Goal: Task Accomplishment & Management: Manage account settings

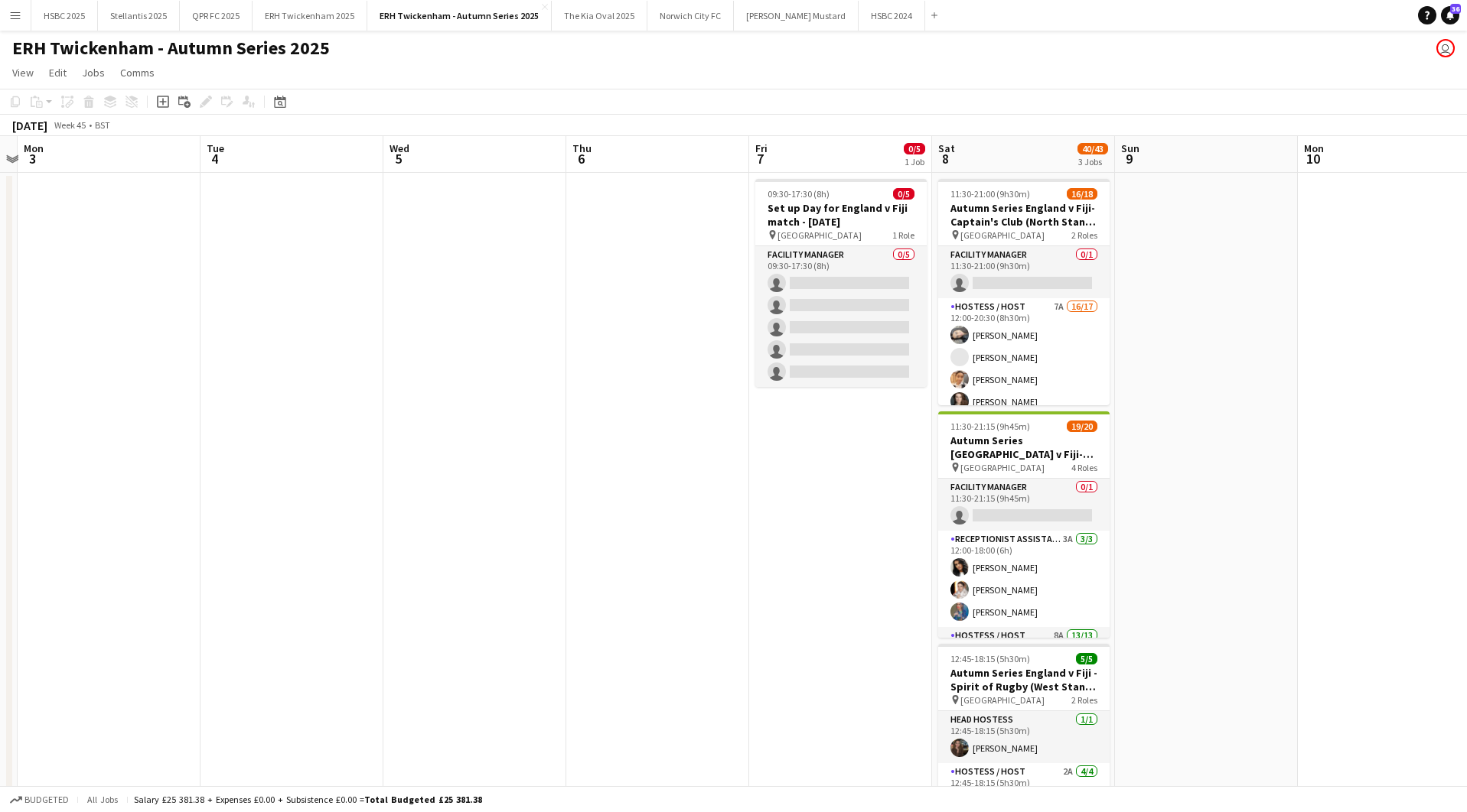
scroll to position [0, 470]
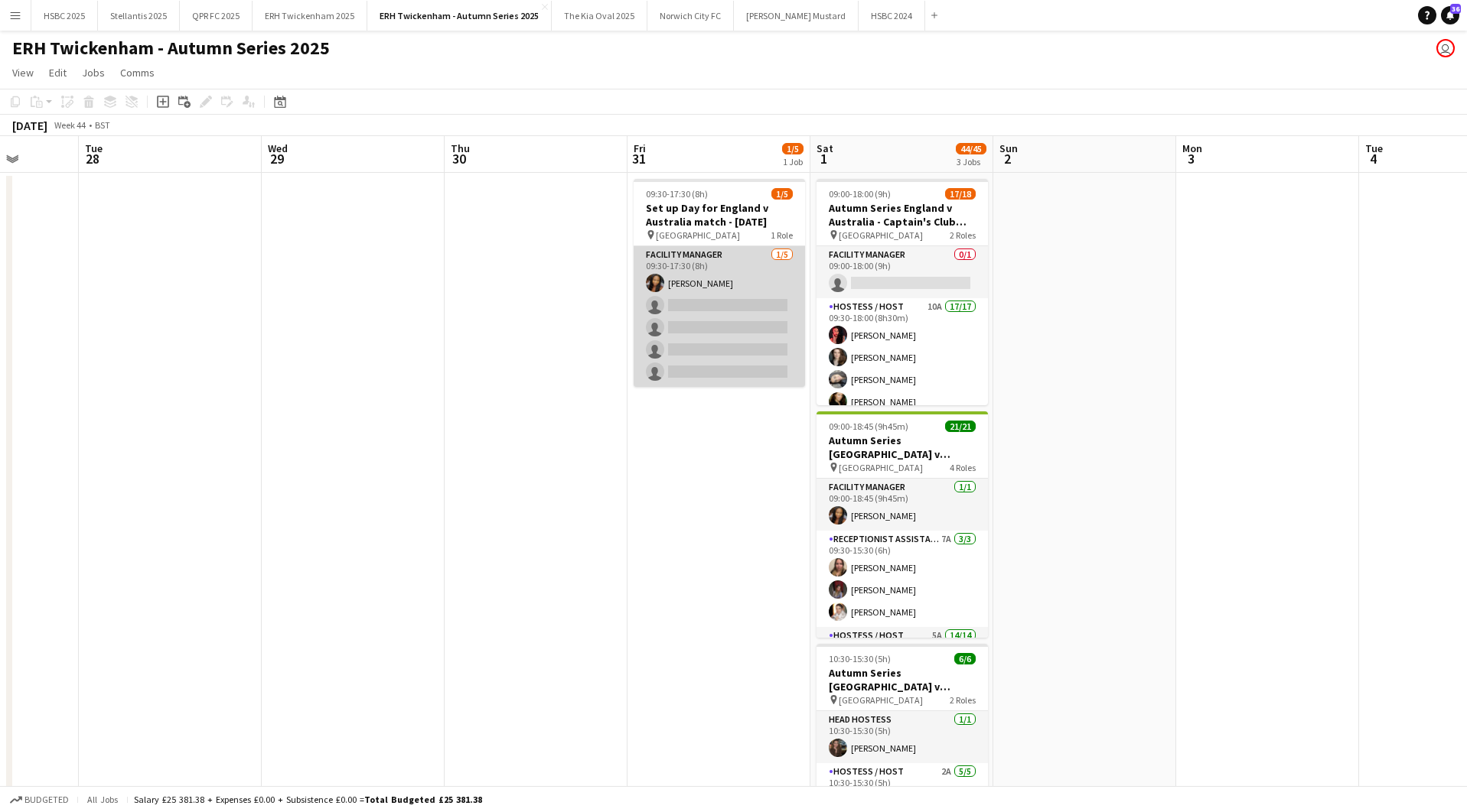
click at [739, 350] on app-card-role "Facility Manager [DATE] 09:30-17:30 (8h) [PERSON_NAME] single-neutral-actions s…" at bounding box center [720, 317] width 172 height 141
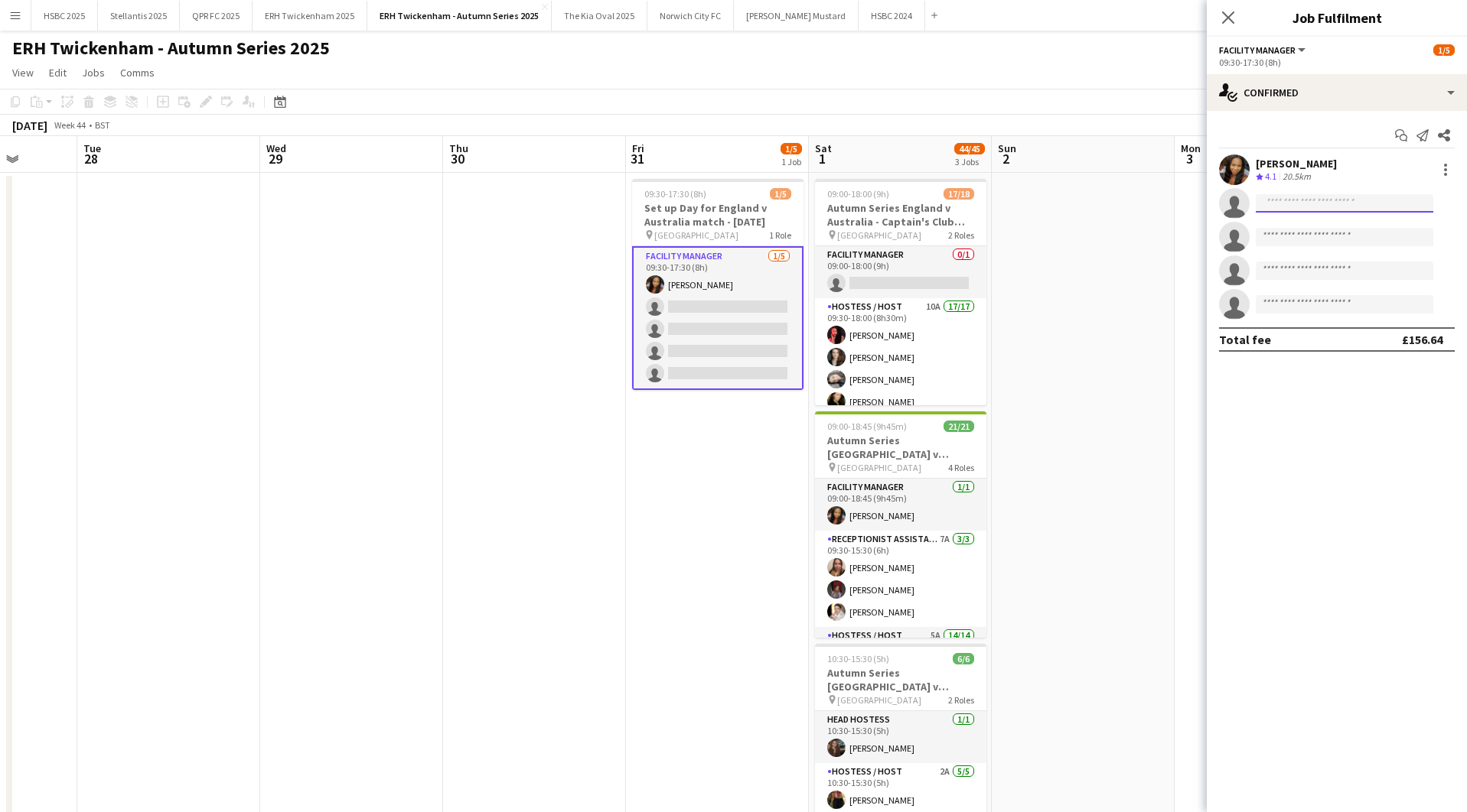
click at [1320, 201] on input at bounding box center [1345, 203] width 178 height 19
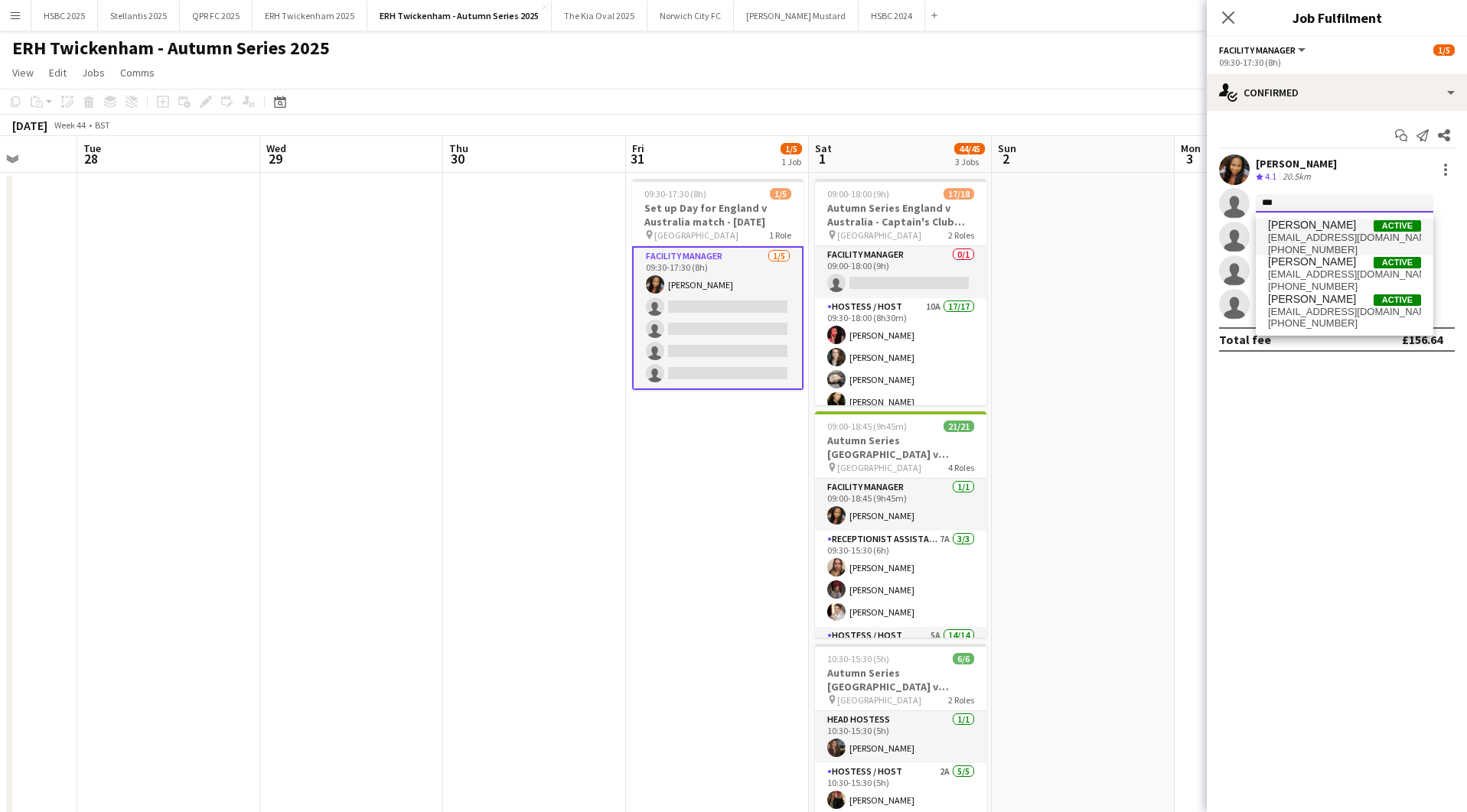
type input "***"
click at [1341, 229] on span "[PERSON_NAME]" at bounding box center [1312, 225] width 88 height 13
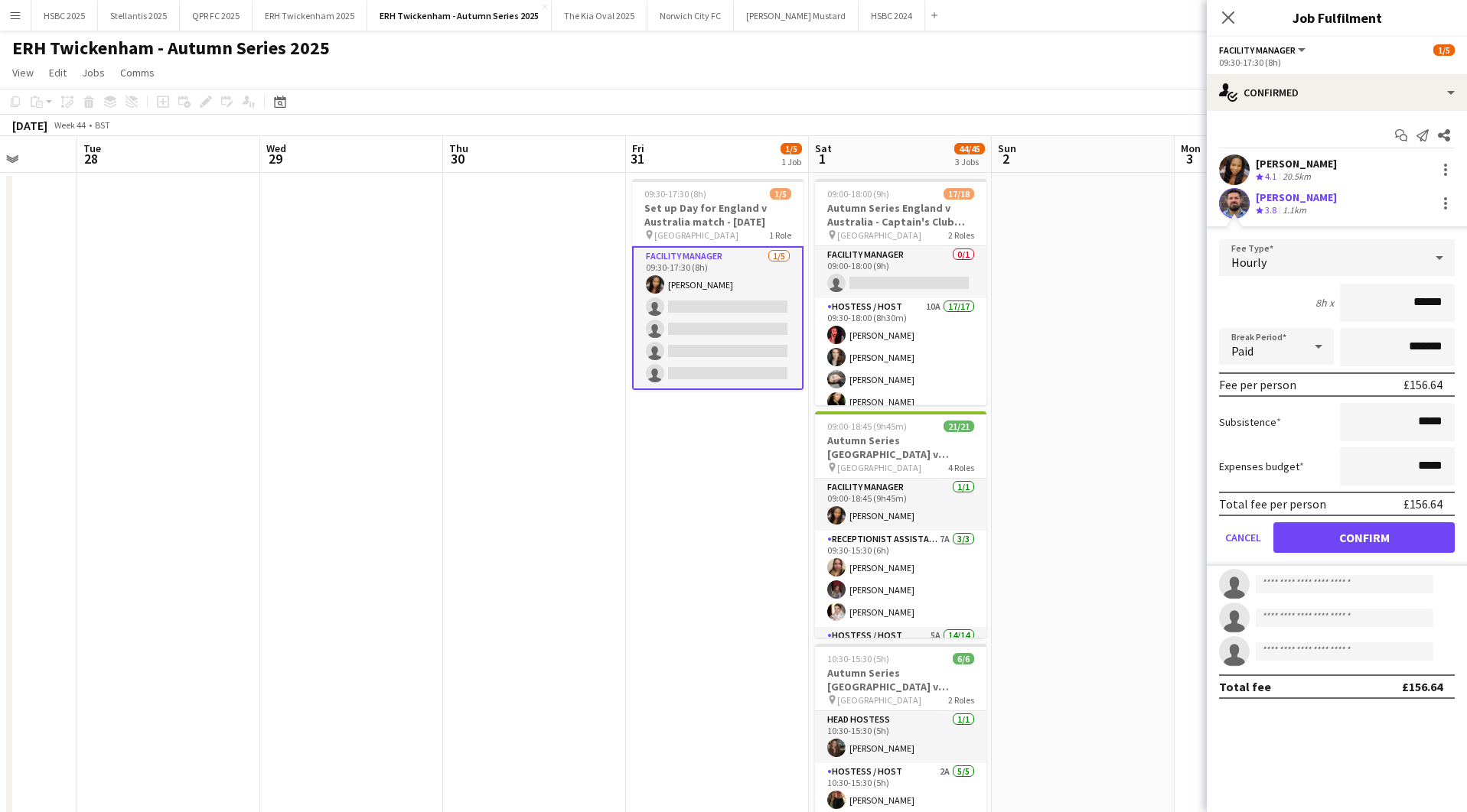
click button "Confirm" at bounding box center [1364, 538] width 182 height 31
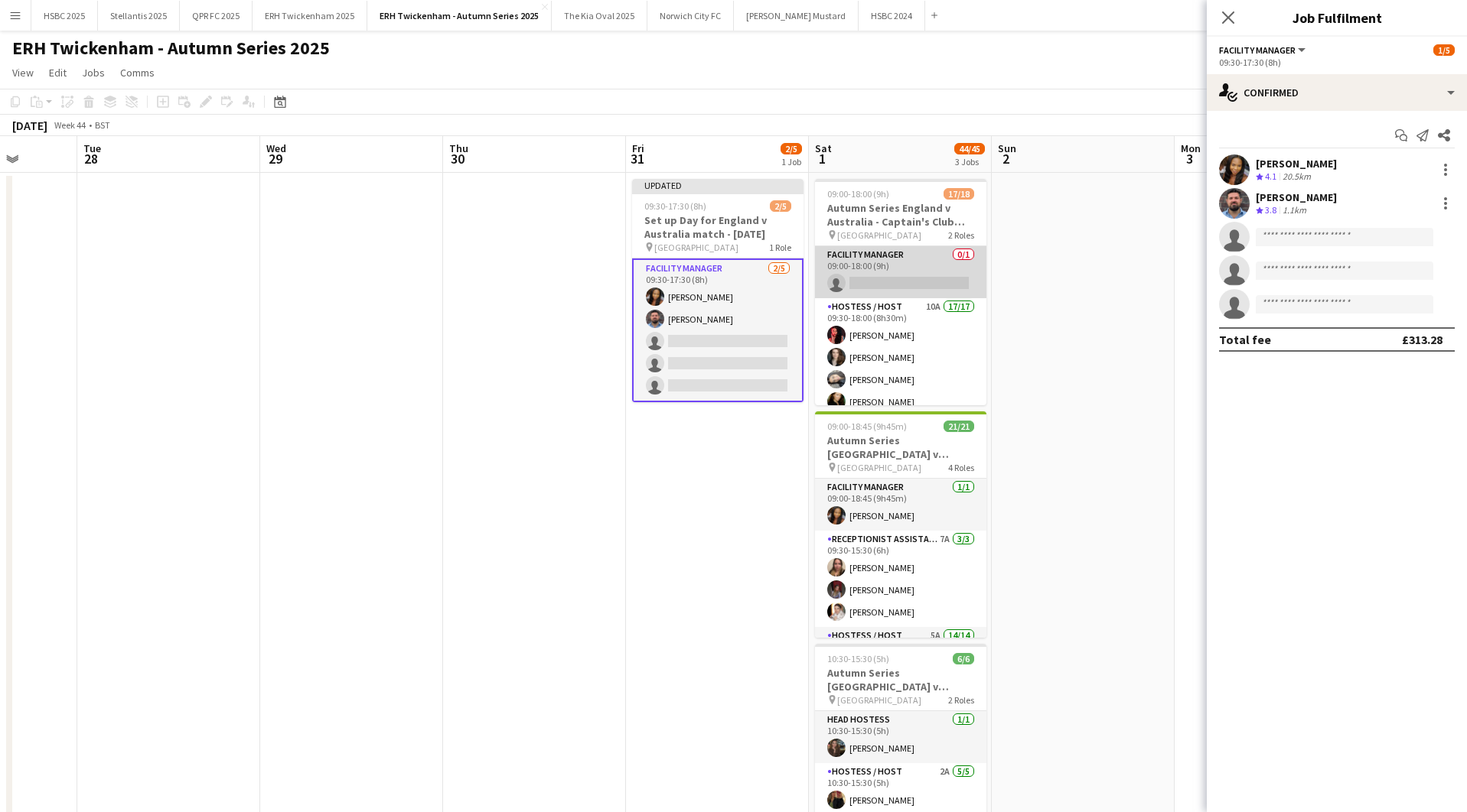
click at [912, 288] on app-card-role "Facility Manager 0/1 09:00-18:00 (9h) single-neutral-actions" at bounding box center [901, 272] width 172 height 52
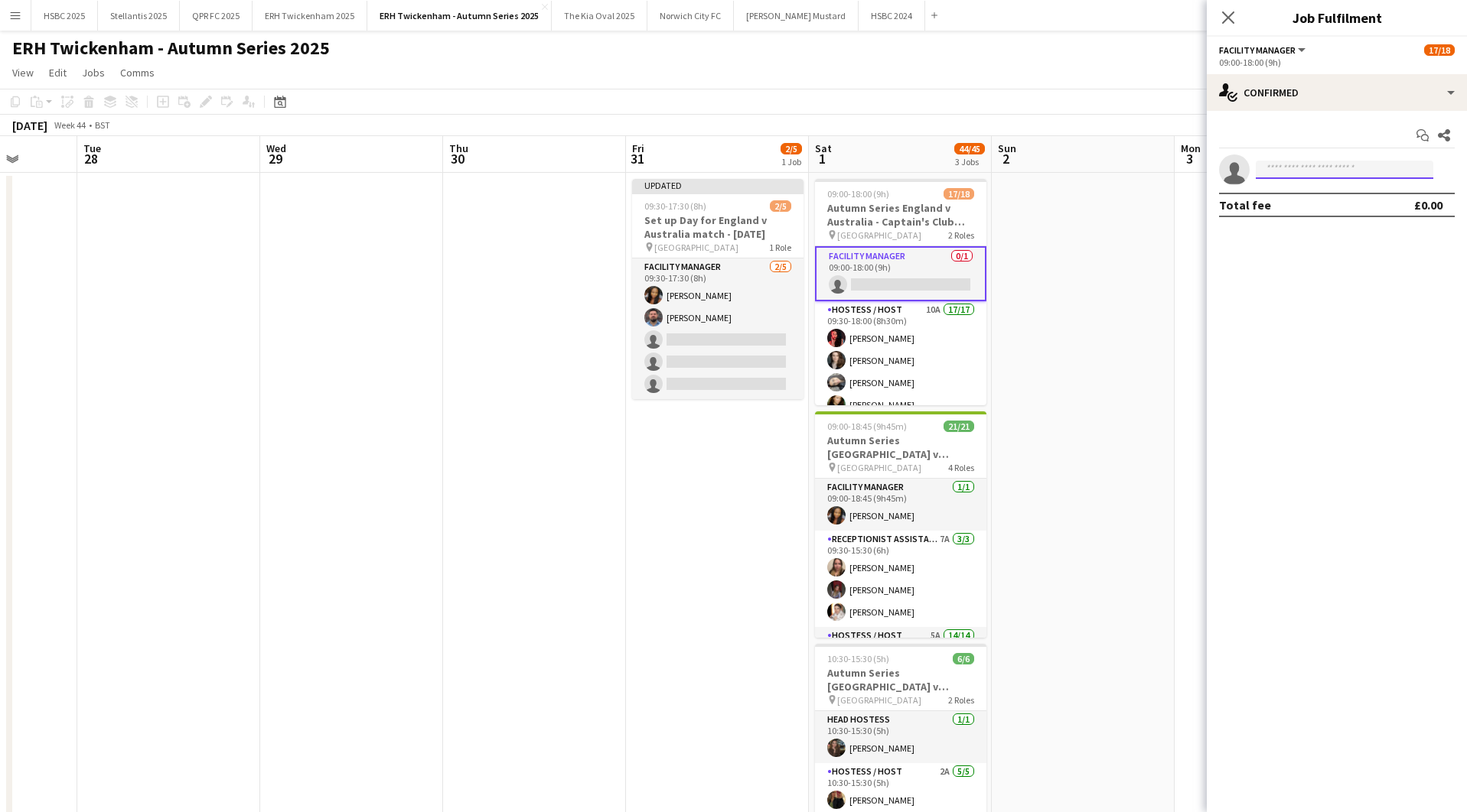
click at [1292, 165] on input at bounding box center [1345, 170] width 178 height 19
type input "****"
click at [1295, 194] on span "[PERSON_NAME]" at bounding box center [1312, 191] width 88 height 13
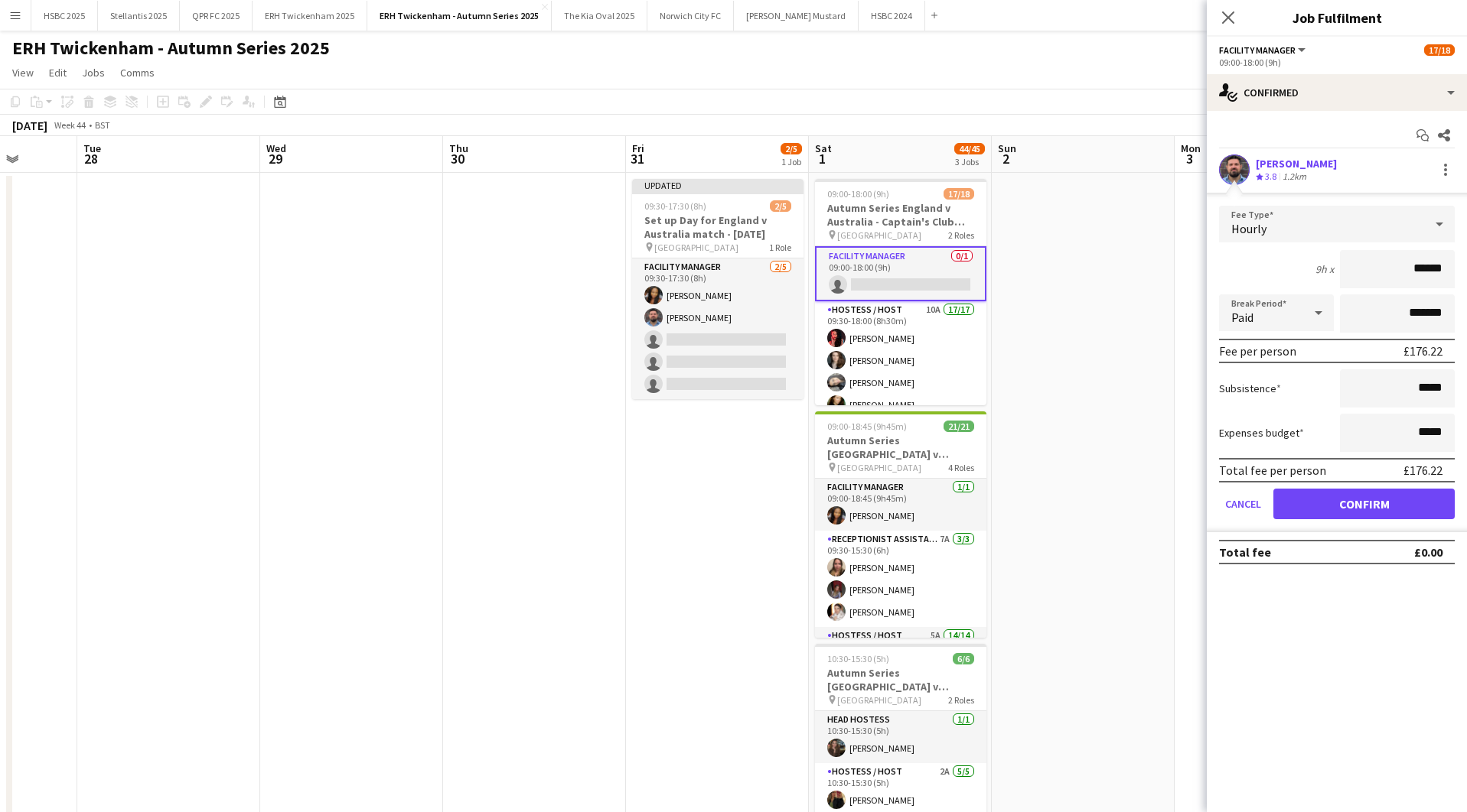
click button "Confirm" at bounding box center [1364, 503] width 182 height 31
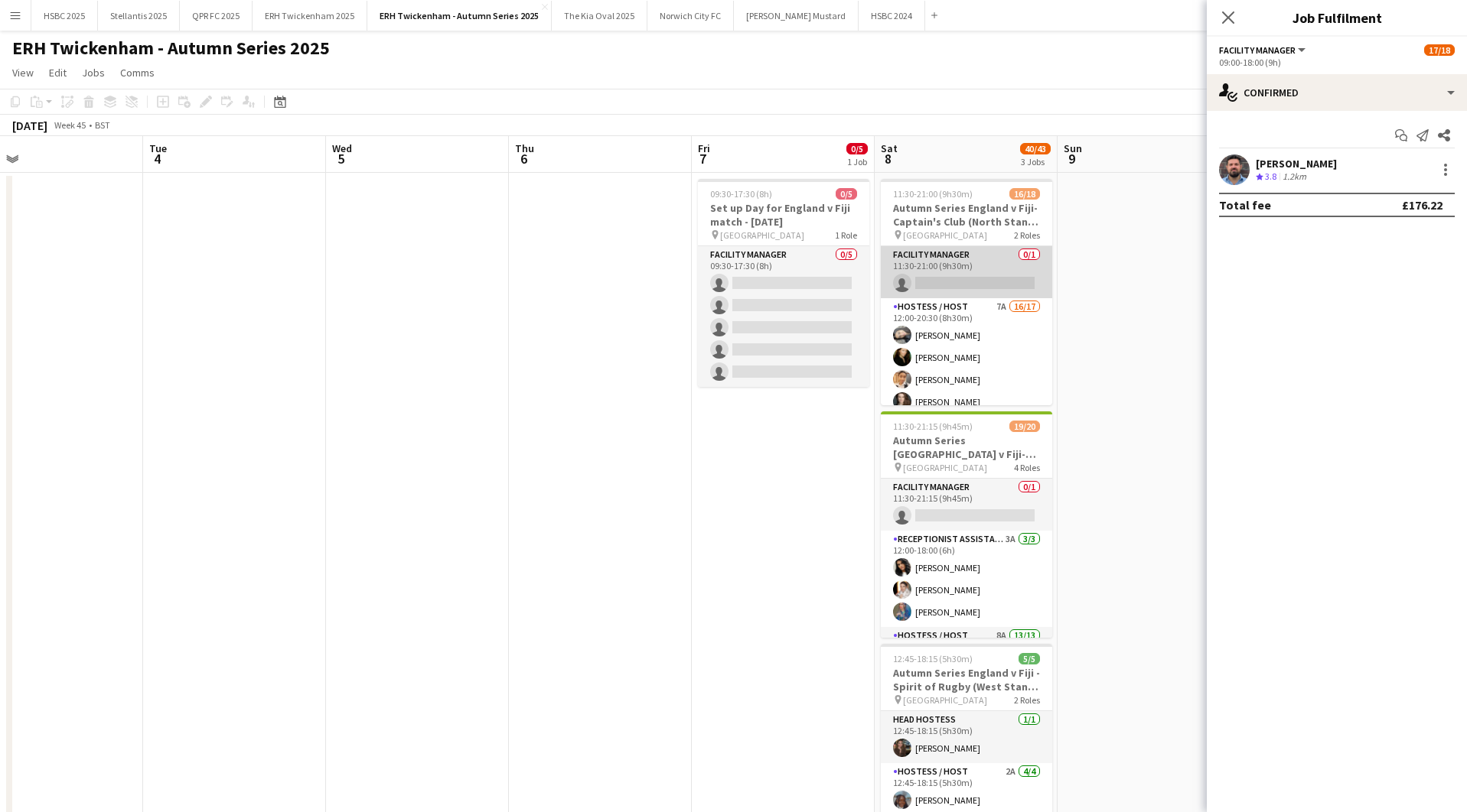
scroll to position [0, 585]
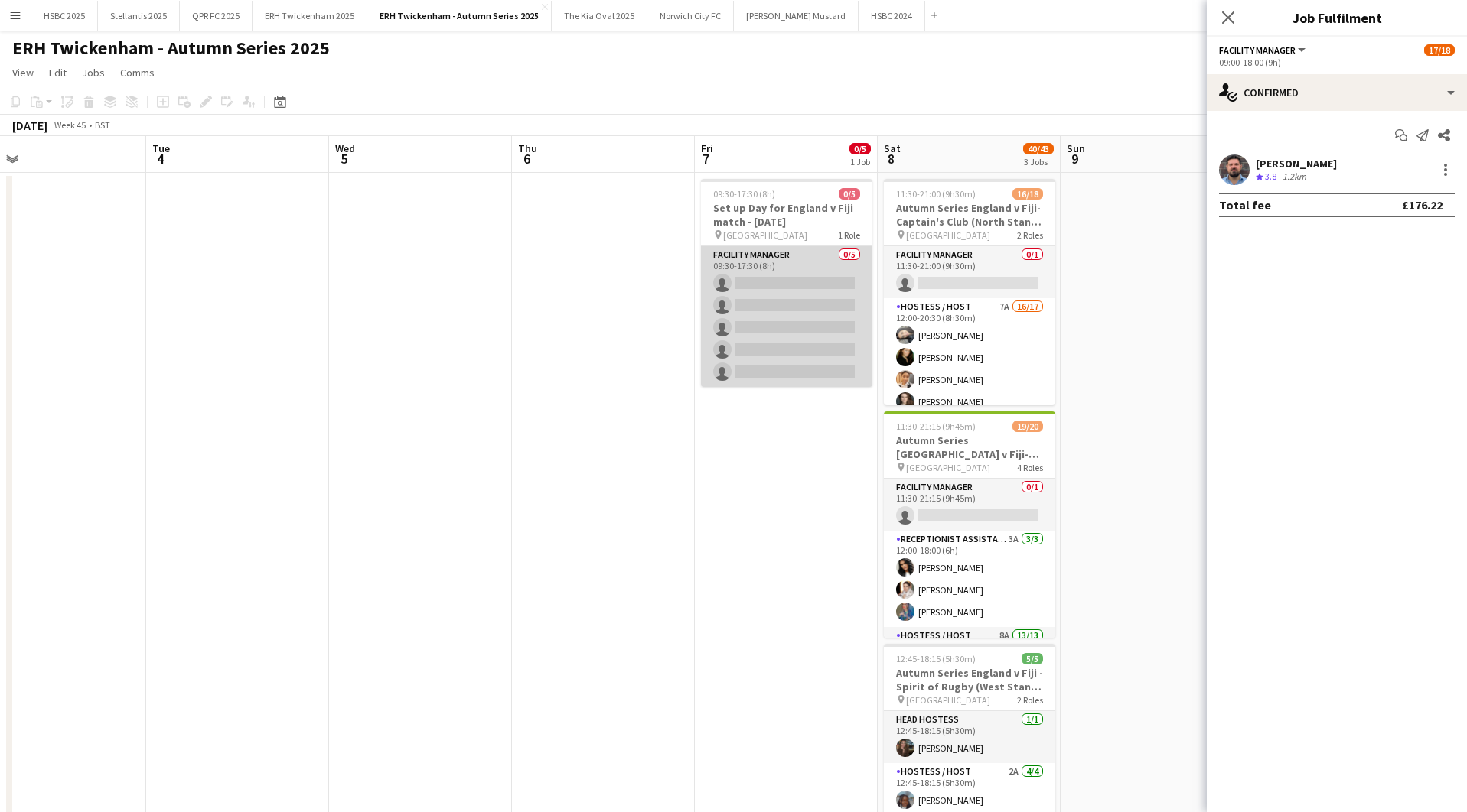
click at [815, 296] on app-card-role "Facility Manager 0/5 09:30-17:30 (8h) single-neutral-actions single-neutral-act…" at bounding box center [787, 317] width 172 height 141
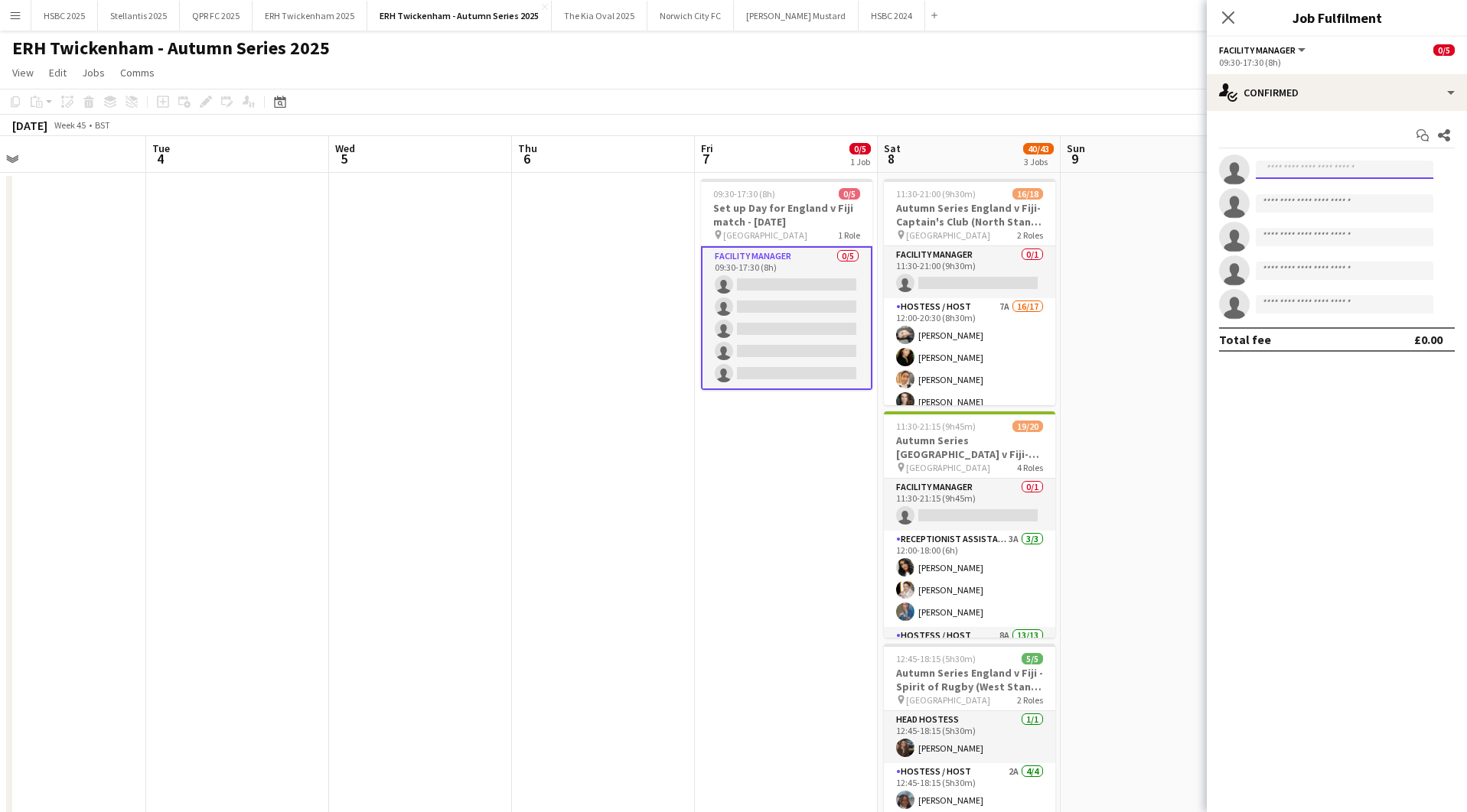
click at [1282, 171] on input at bounding box center [1345, 170] width 178 height 19
type input "*****"
click at [1291, 194] on span "[PERSON_NAME]" at bounding box center [1312, 191] width 88 height 13
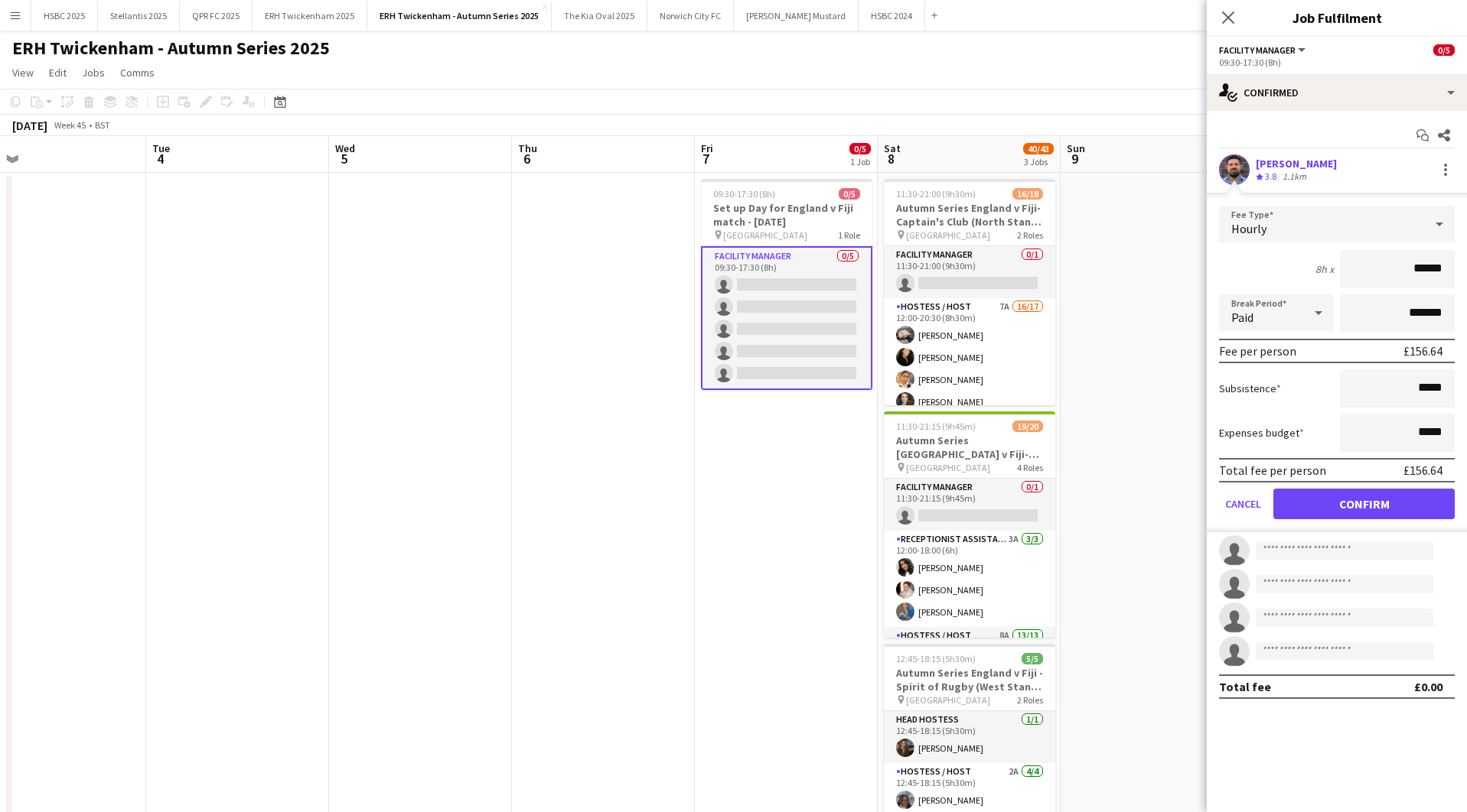
click button "Confirm" at bounding box center [1364, 503] width 182 height 31
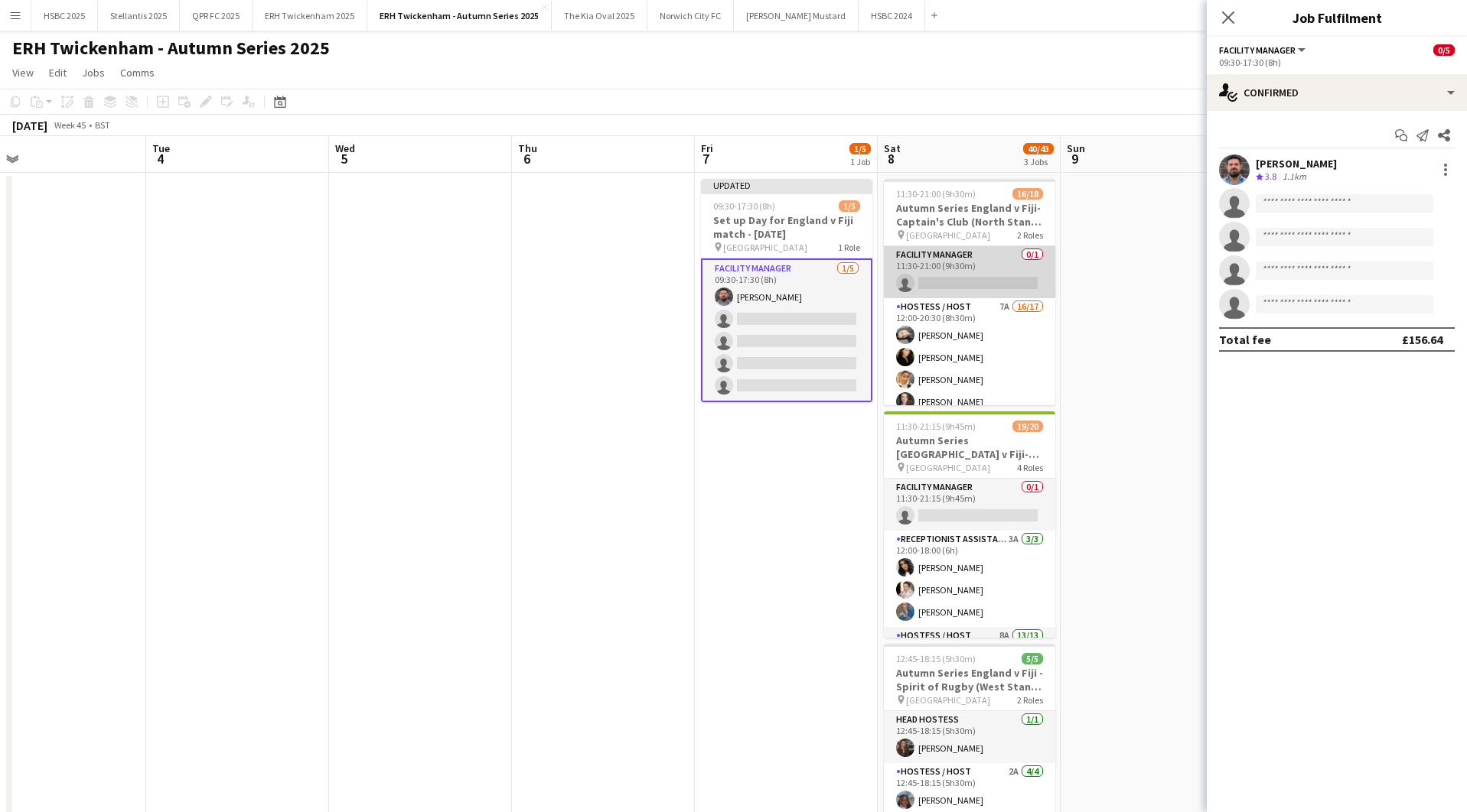
click at [940, 287] on app-card-role "Facility Manager 0/1 11:30-21:00 (9h30m) single-neutral-actions" at bounding box center [969, 272] width 172 height 52
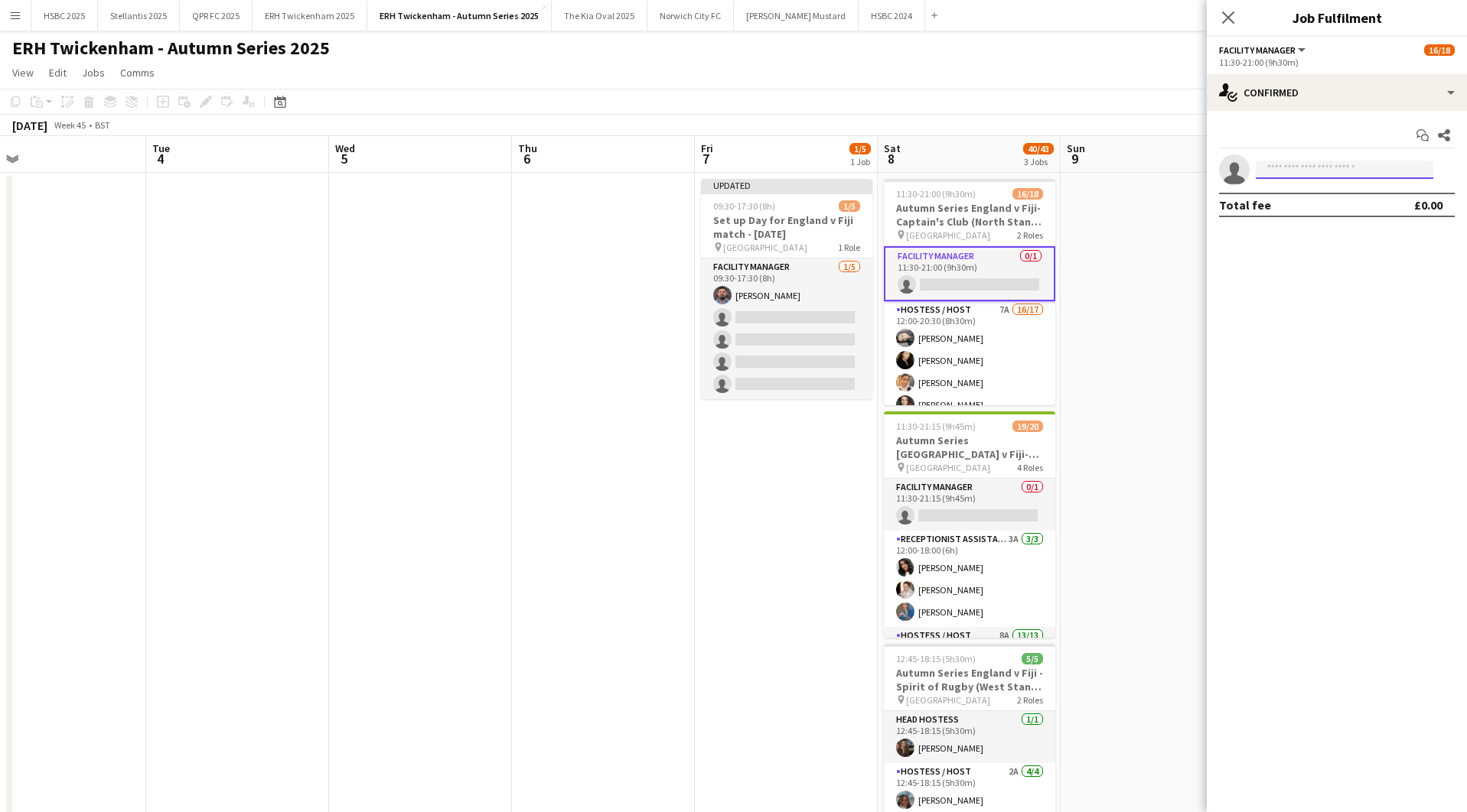
click at [1363, 169] on input at bounding box center [1345, 170] width 178 height 19
type input "*****"
click at [1368, 204] on span "[EMAIL_ADDRESS][DOMAIN_NAME]" at bounding box center [1345, 204] width 153 height 12
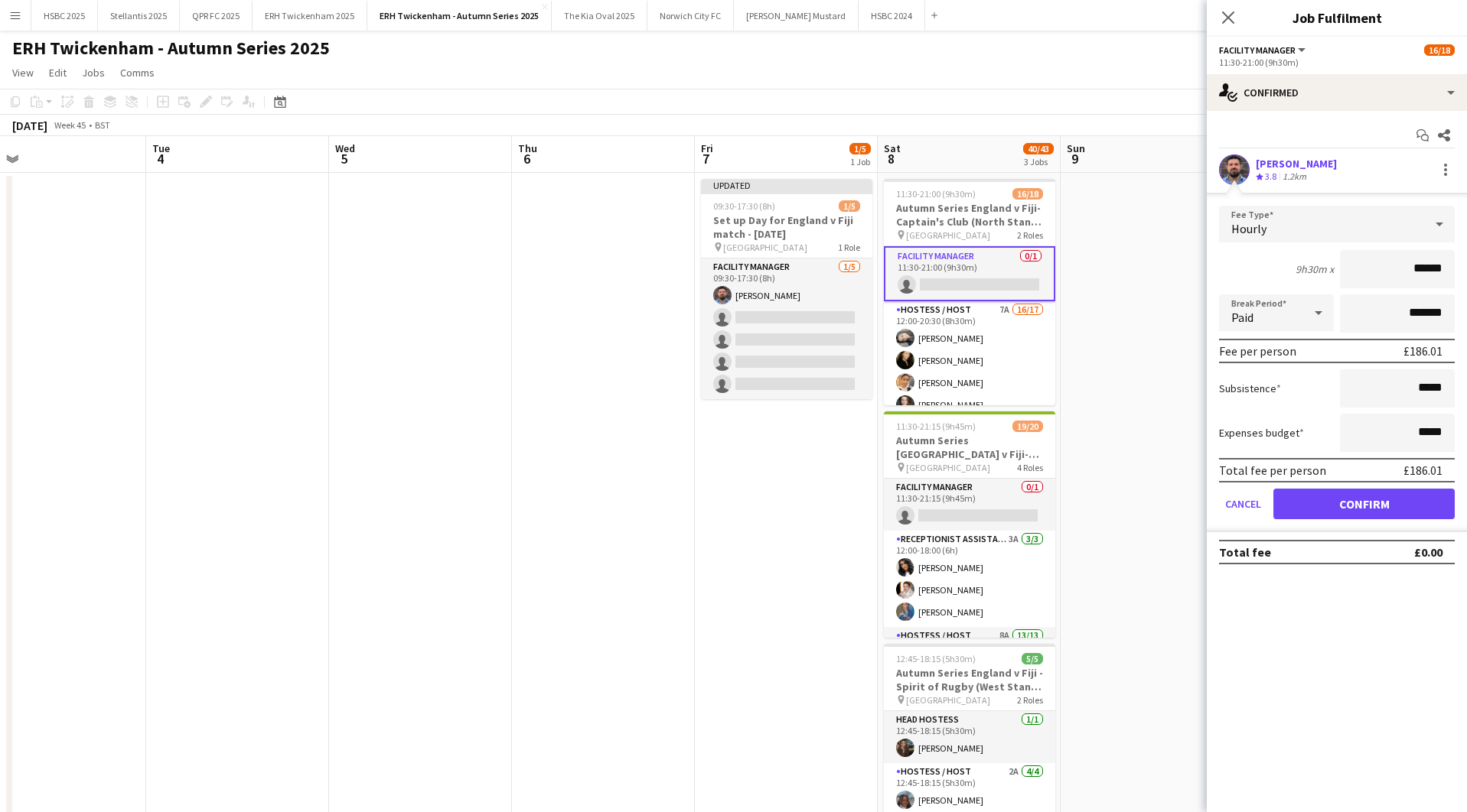
click button "Confirm" at bounding box center [1364, 503] width 182 height 31
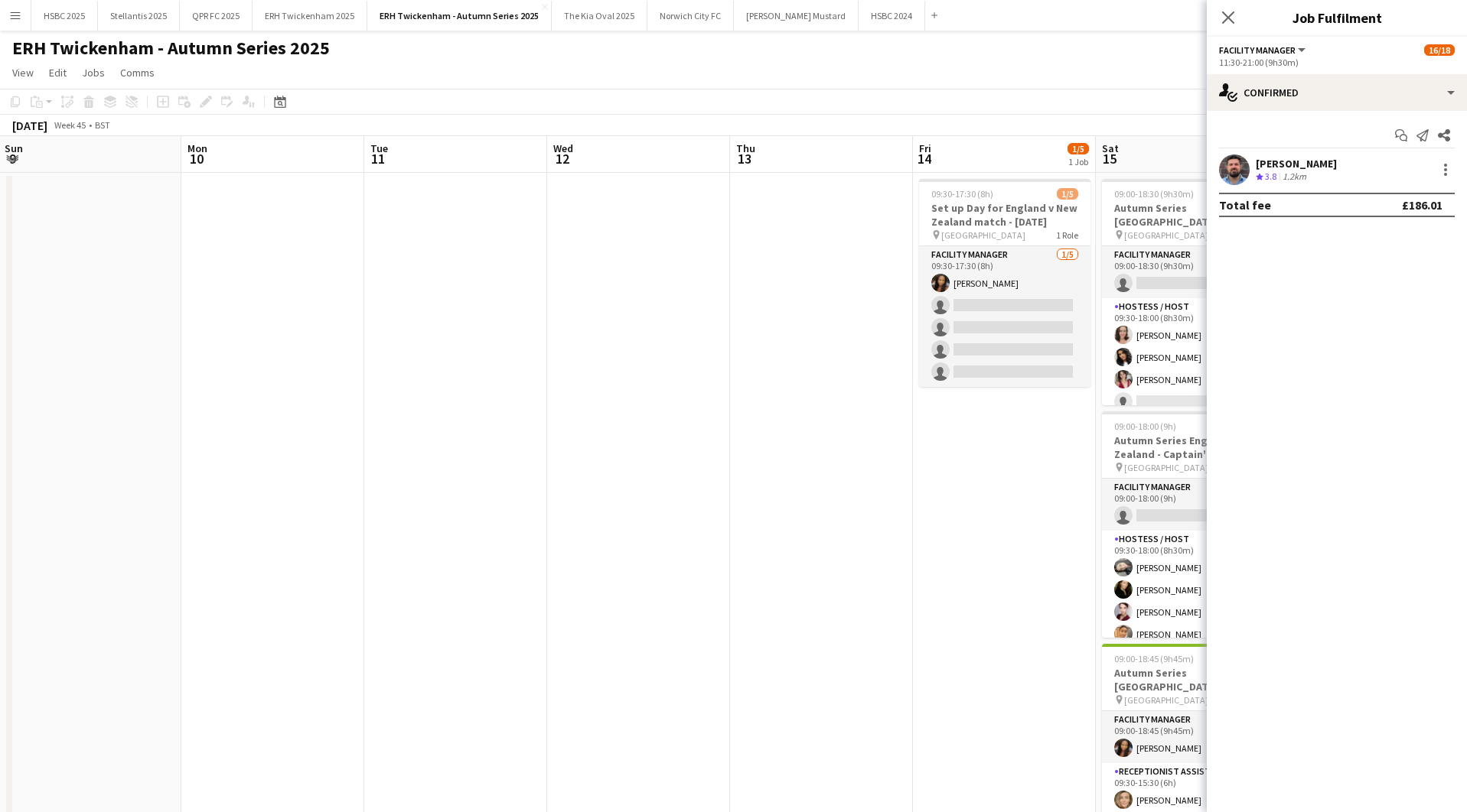
scroll to position [0, 758]
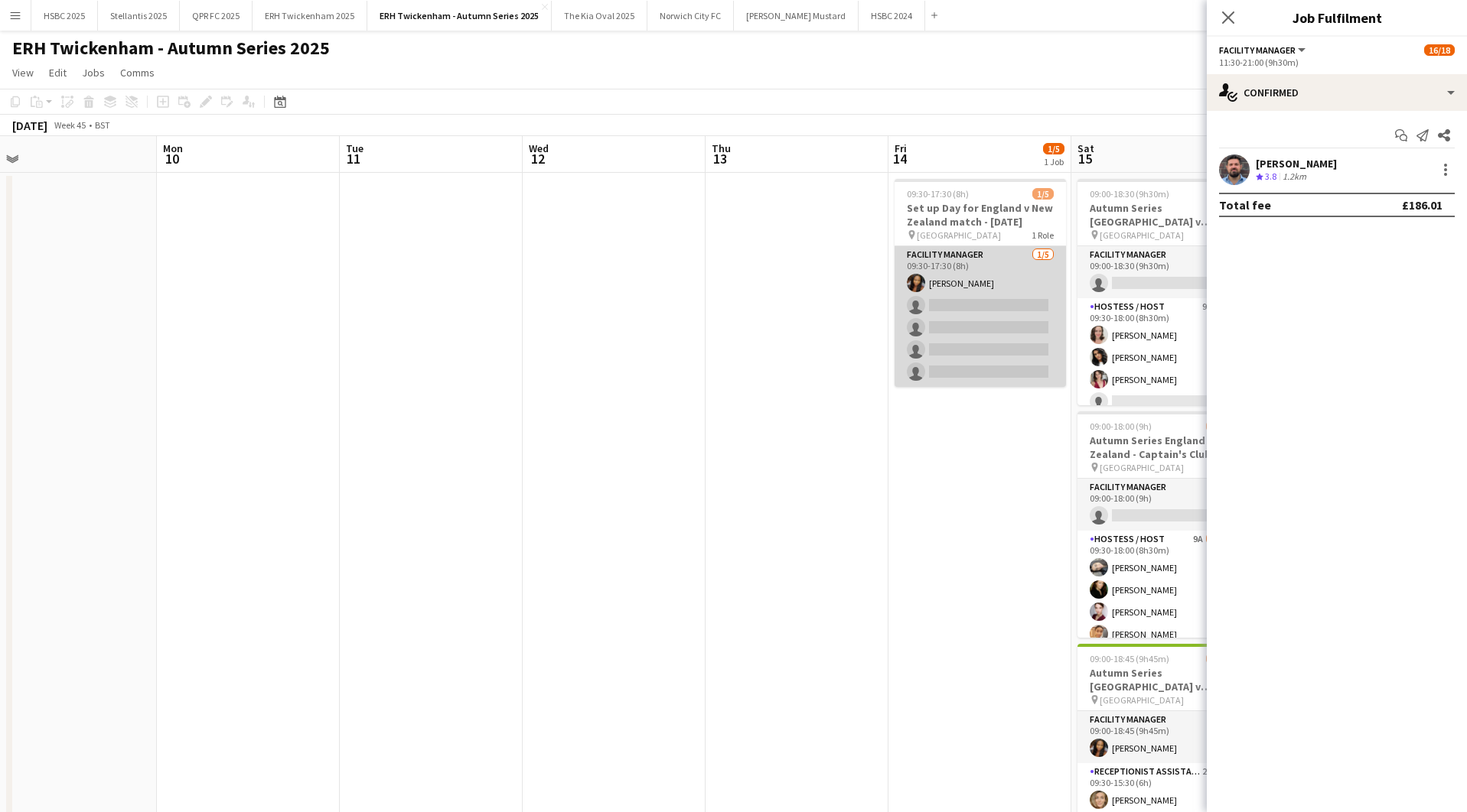
click at [967, 304] on app-card-role "Facility Manager [DATE] 09:30-17:30 (8h) [PERSON_NAME] single-neutral-actions s…" at bounding box center [980, 317] width 172 height 141
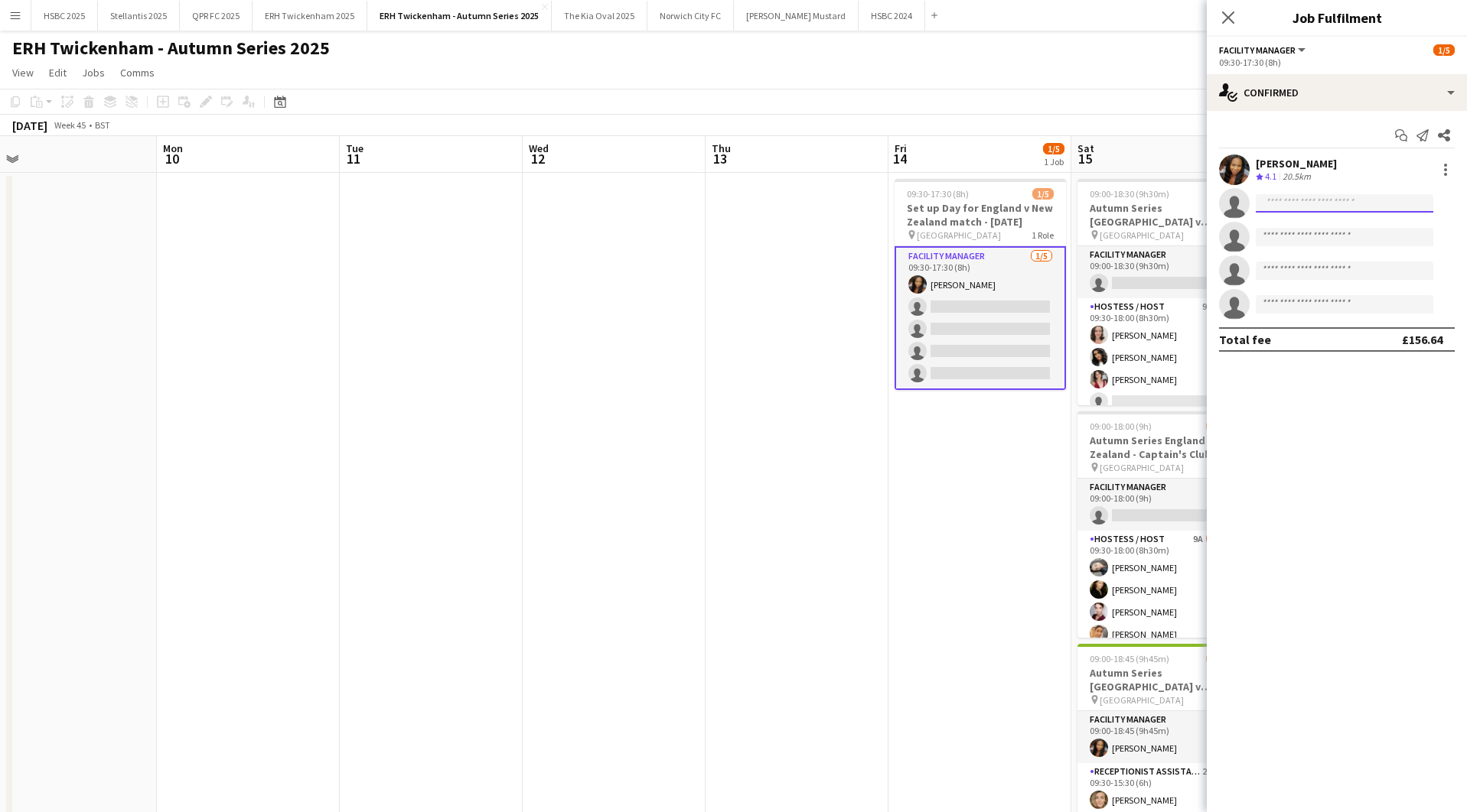
click at [1335, 194] on input at bounding box center [1345, 203] width 178 height 19
type input "*****"
click at [1343, 233] on span "[EMAIL_ADDRESS][DOMAIN_NAME]" at bounding box center [1345, 238] width 153 height 12
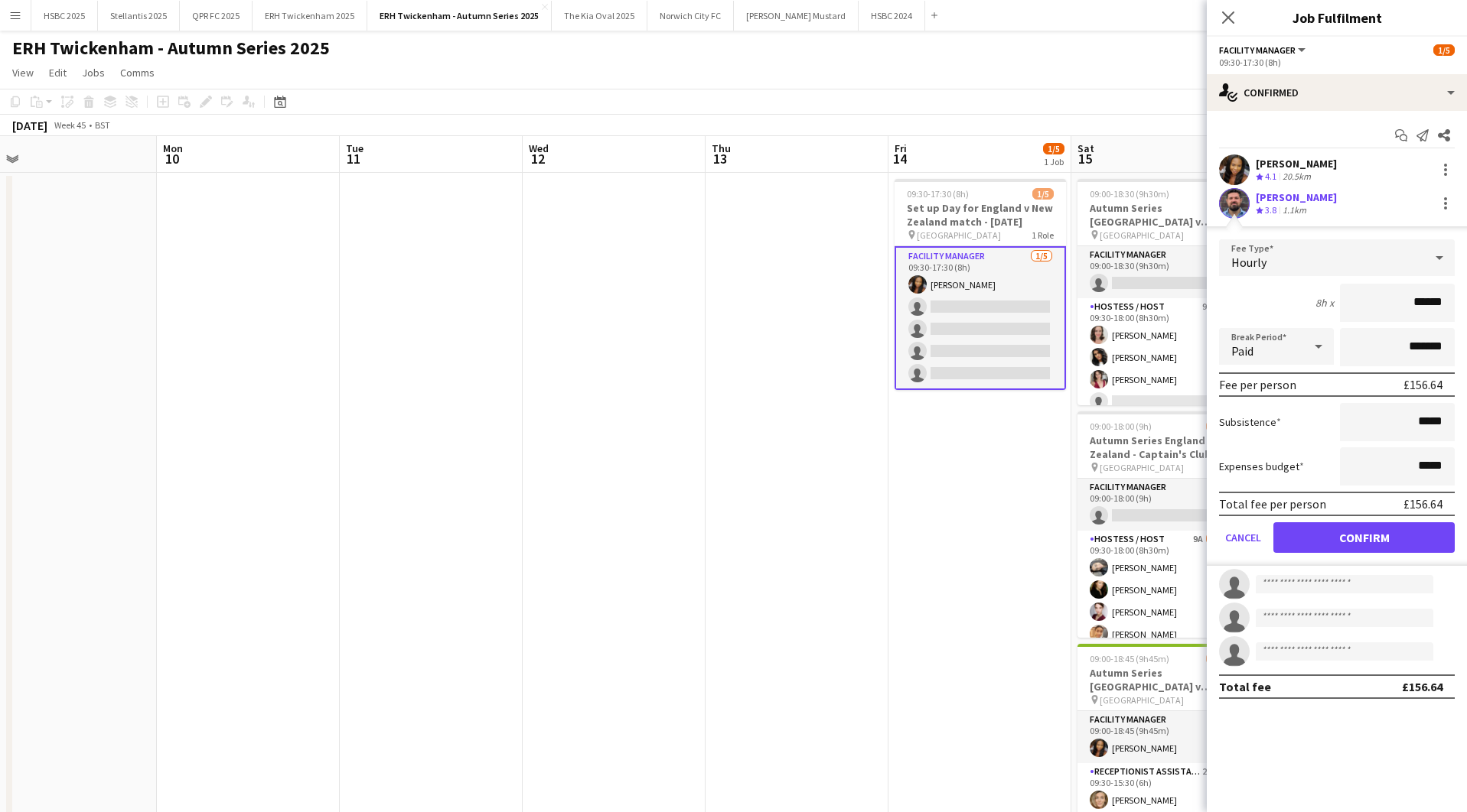
click button "Confirm" at bounding box center [1364, 538] width 182 height 31
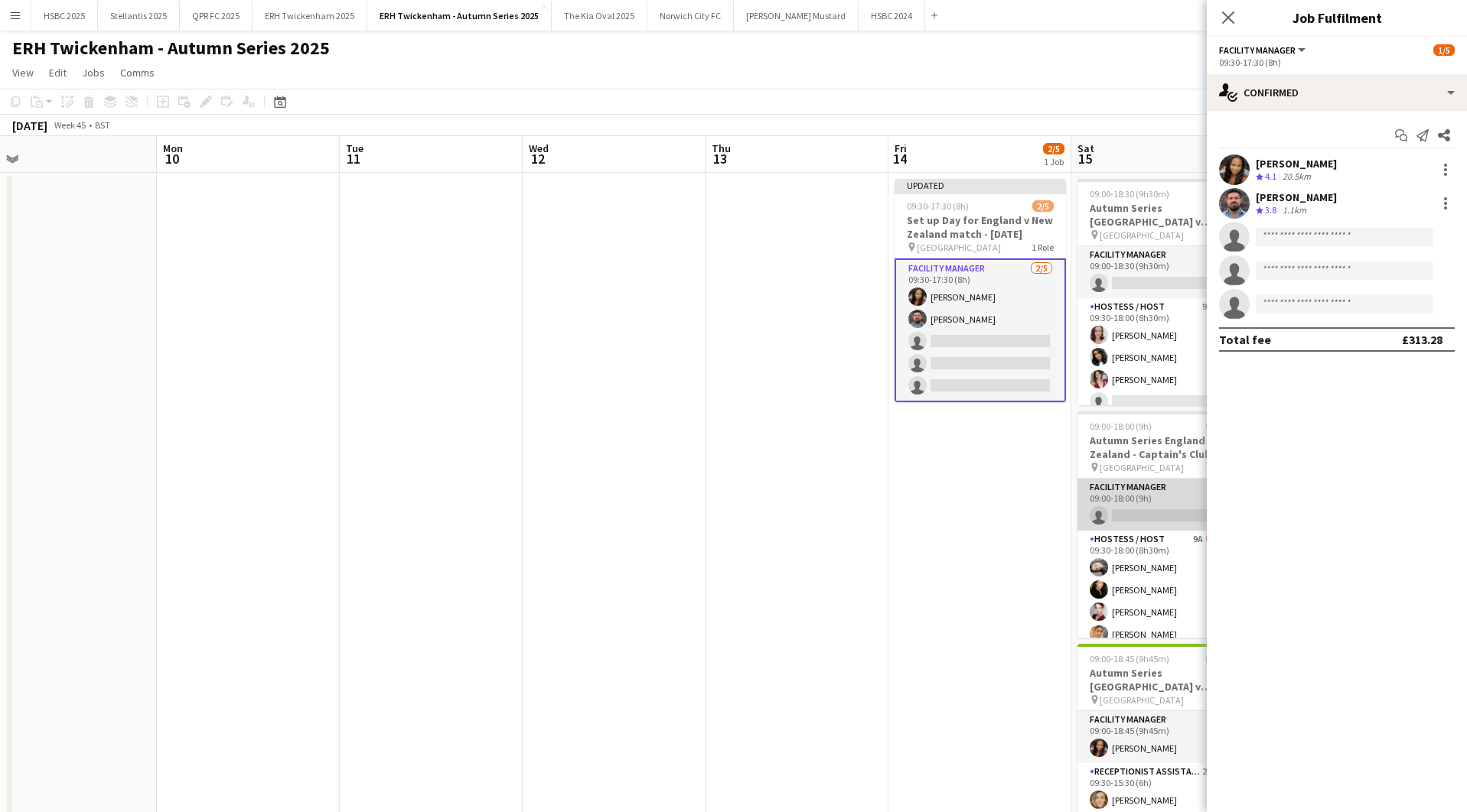
click at [1130, 501] on app-card-role "Facility Manager 0/1 09:00-18:00 (9h) single-neutral-actions" at bounding box center [1164, 504] width 172 height 52
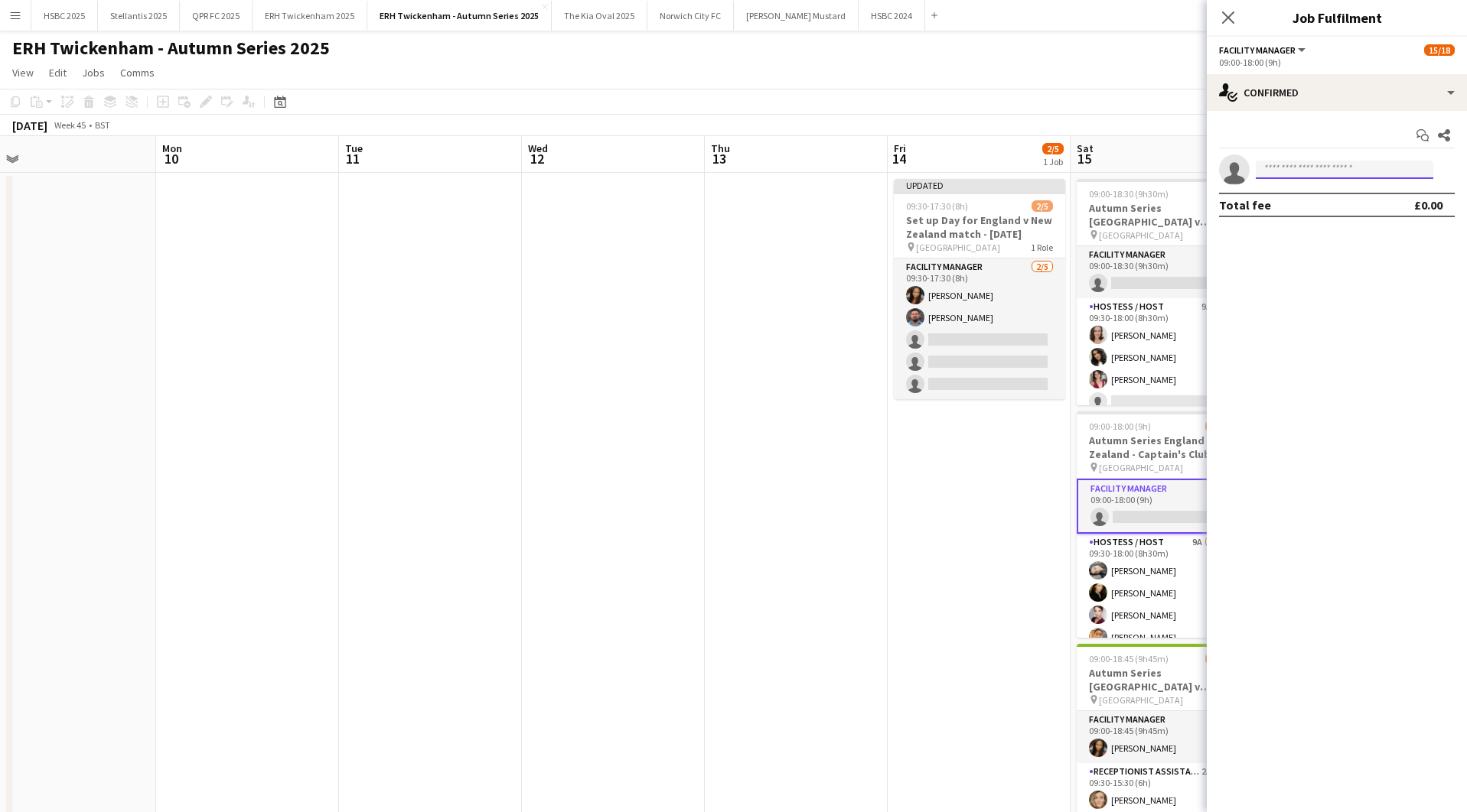
click at [1279, 167] on input at bounding box center [1345, 170] width 178 height 19
type input "*****"
click at [1295, 206] on span "[EMAIL_ADDRESS][DOMAIN_NAME]" at bounding box center [1345, 204] width 153 height 12
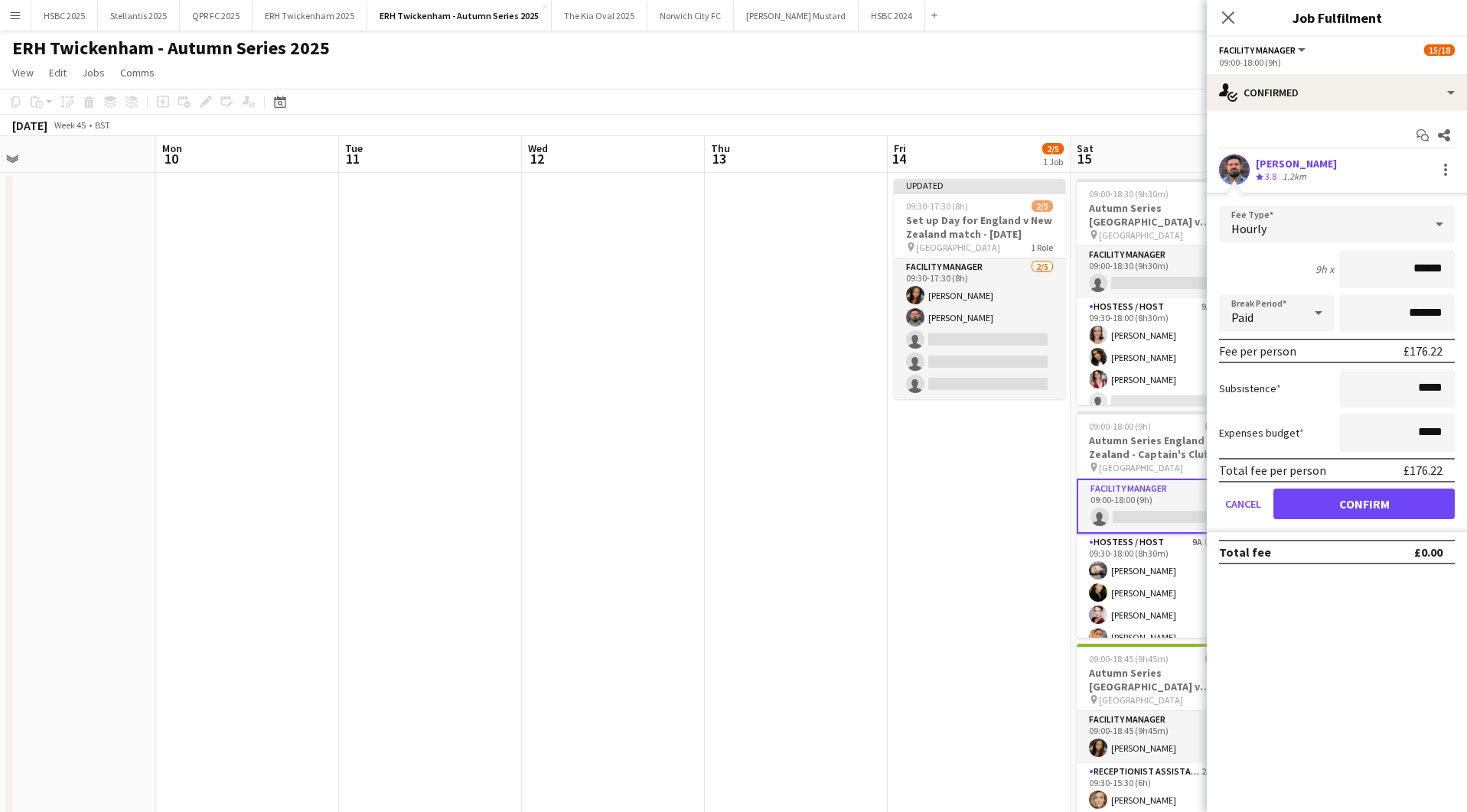
click button "Confirm" at bounding box center [1364, 503] width 182 height 31
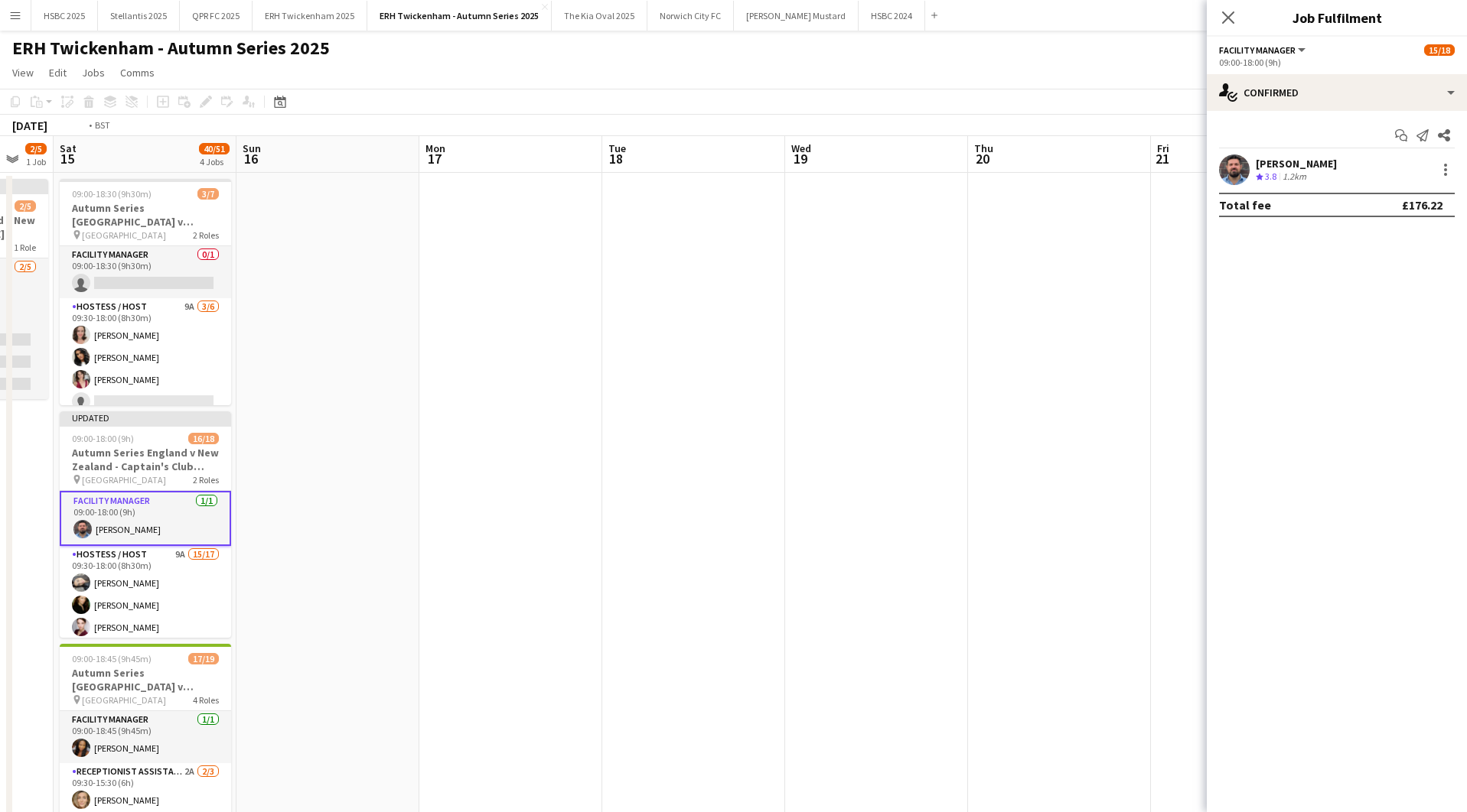
scroll to position [0, 547]
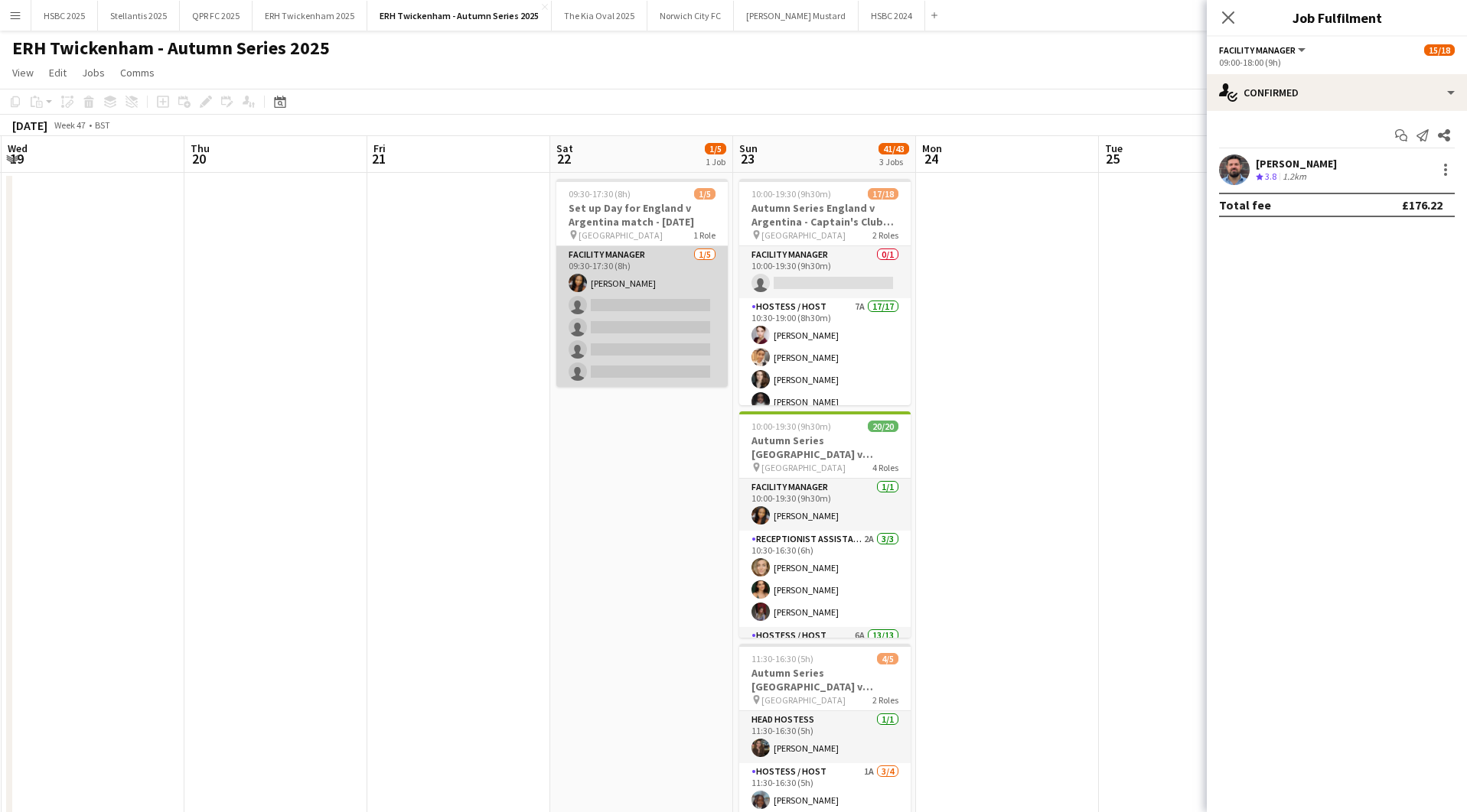
click at [601, 324] on app-card-role "Facility Manager [DATE] 09:30-17:30 (8h) [PERSON_NAME] single-neutral-actions s…" at bounding box center [643, 317] width 172 height 141
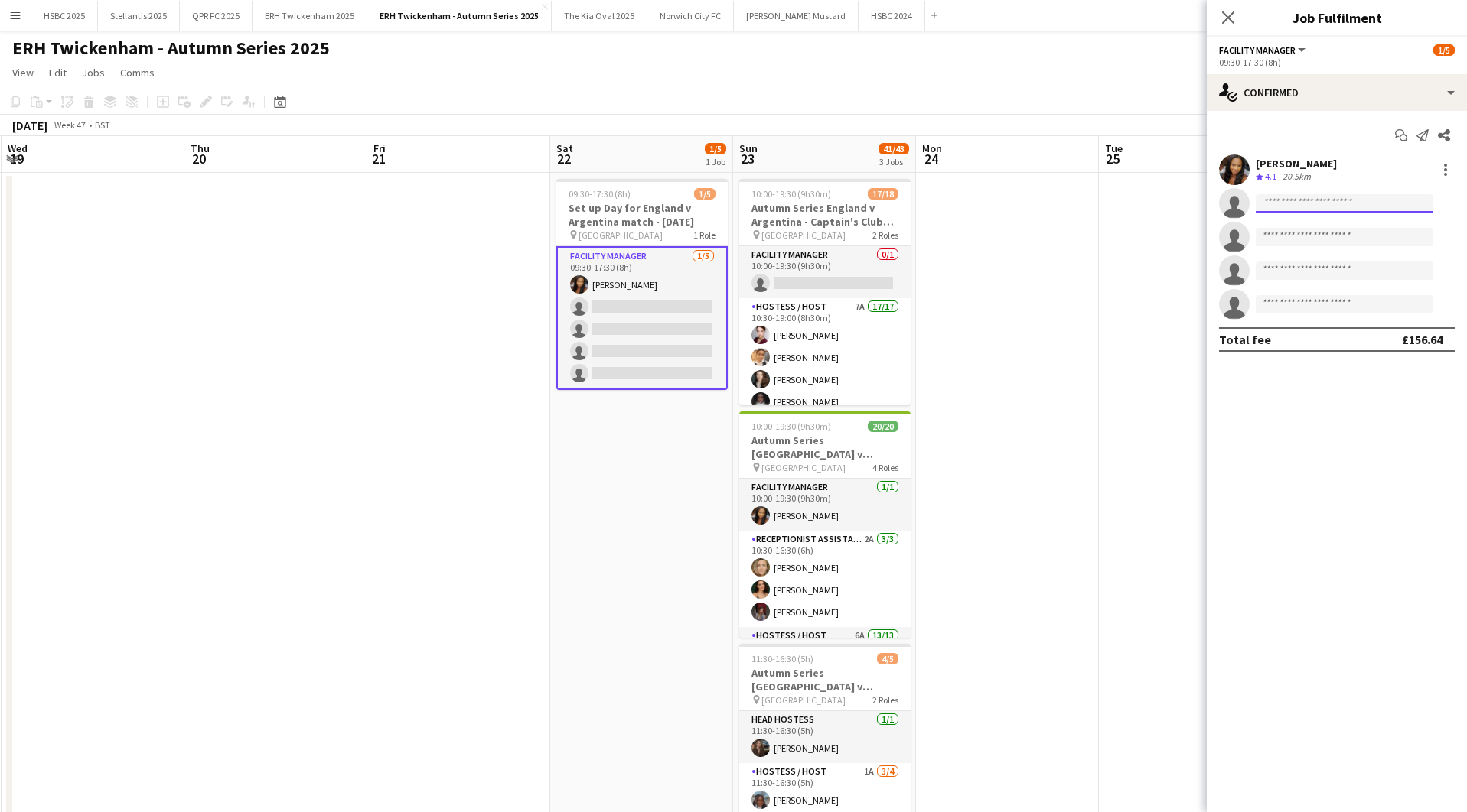
click at [1312, 199] on input at bounding box center [1345, 203] width 178 height 19
type input "*****"
click at [1317, 233] on span "[EMAIL_ADDRESS][DOMAIN_NAME]" at bounding box center [1345, 238] width 153 height 12
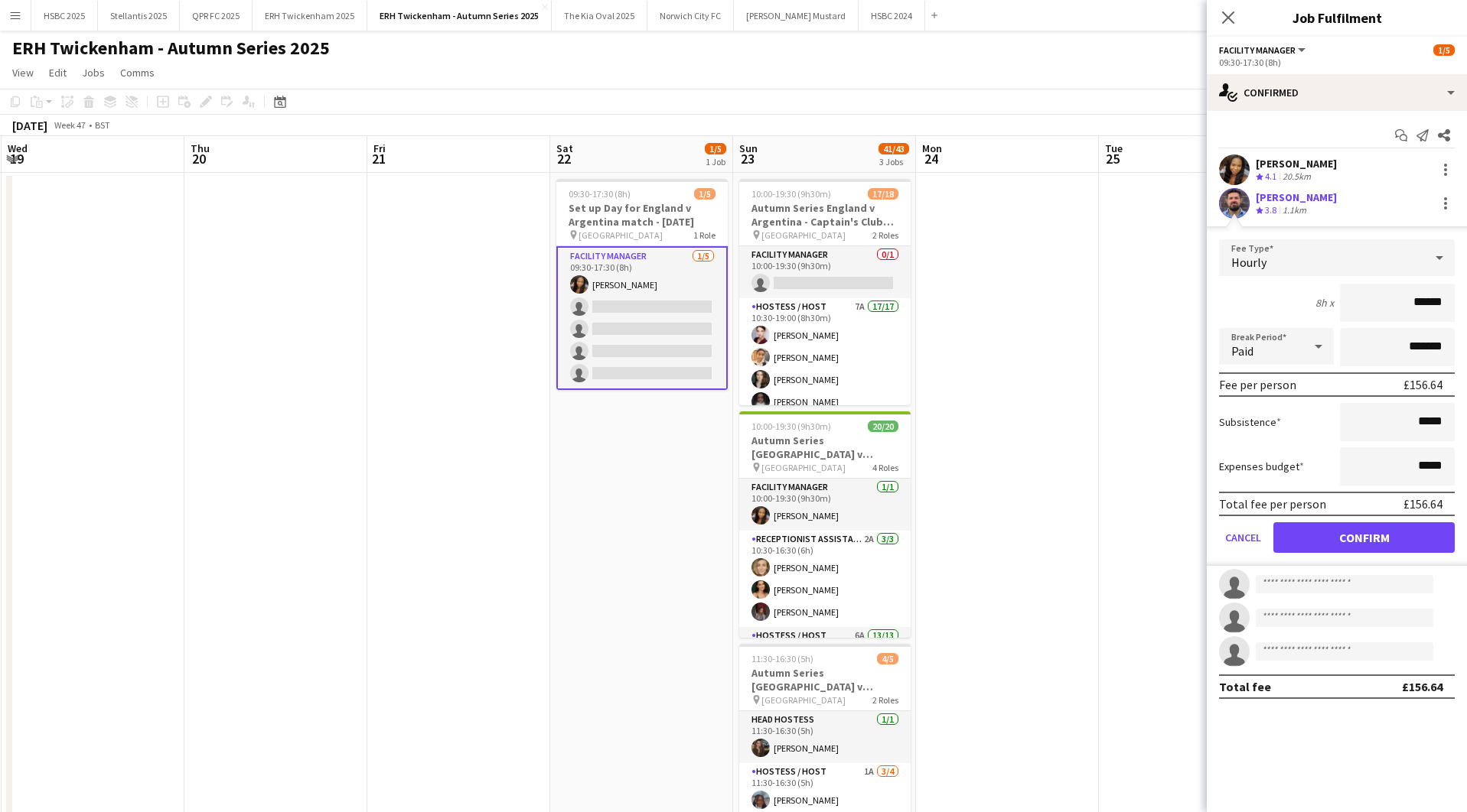
click button "Confirm" at bounding box center [1364, 538] width 182 height 31
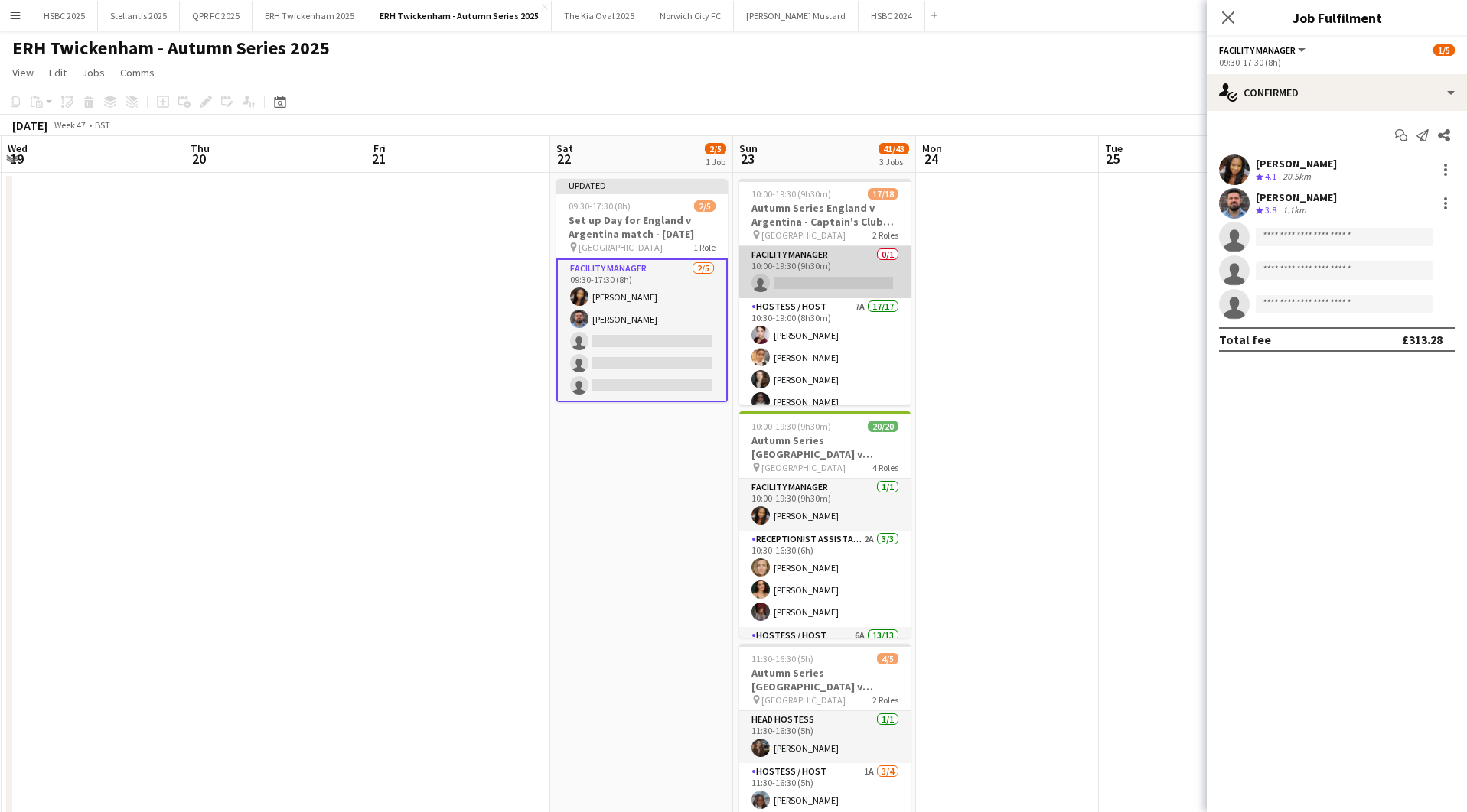
click at [851, 261] on app-card-role "Facility Manager 0/1 10:00-19:30 (9h30m) single-neutral-actions" at bounding box center [825, 272] width 172 height 52
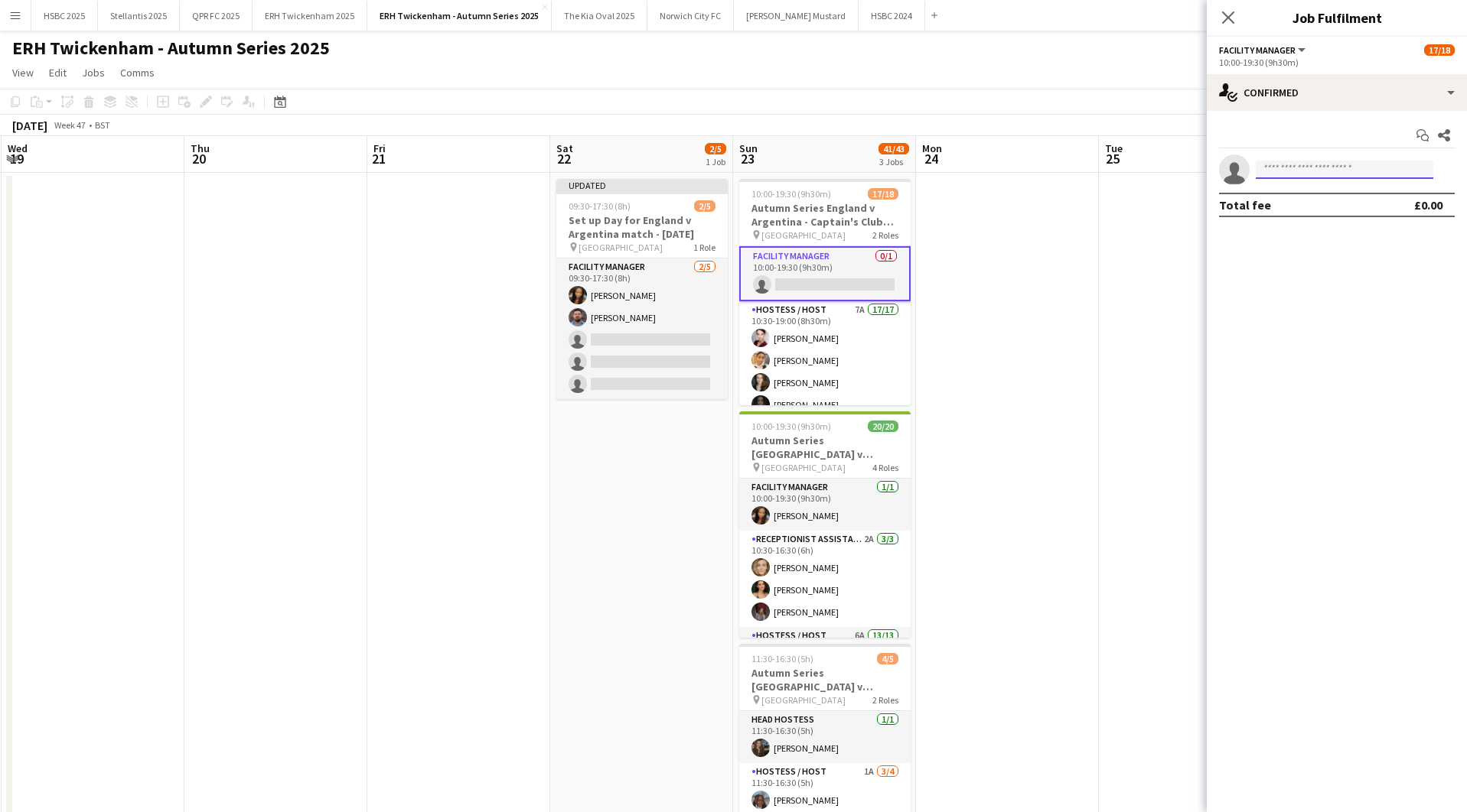
click at [1298, 171] on input at bounding box center [1345, 170] width 178 height 19
type input "*****"
click at [1296, 213] on span "[PHONE_NUMBER]" at bounding box center [1345, 216] width 153 height 12
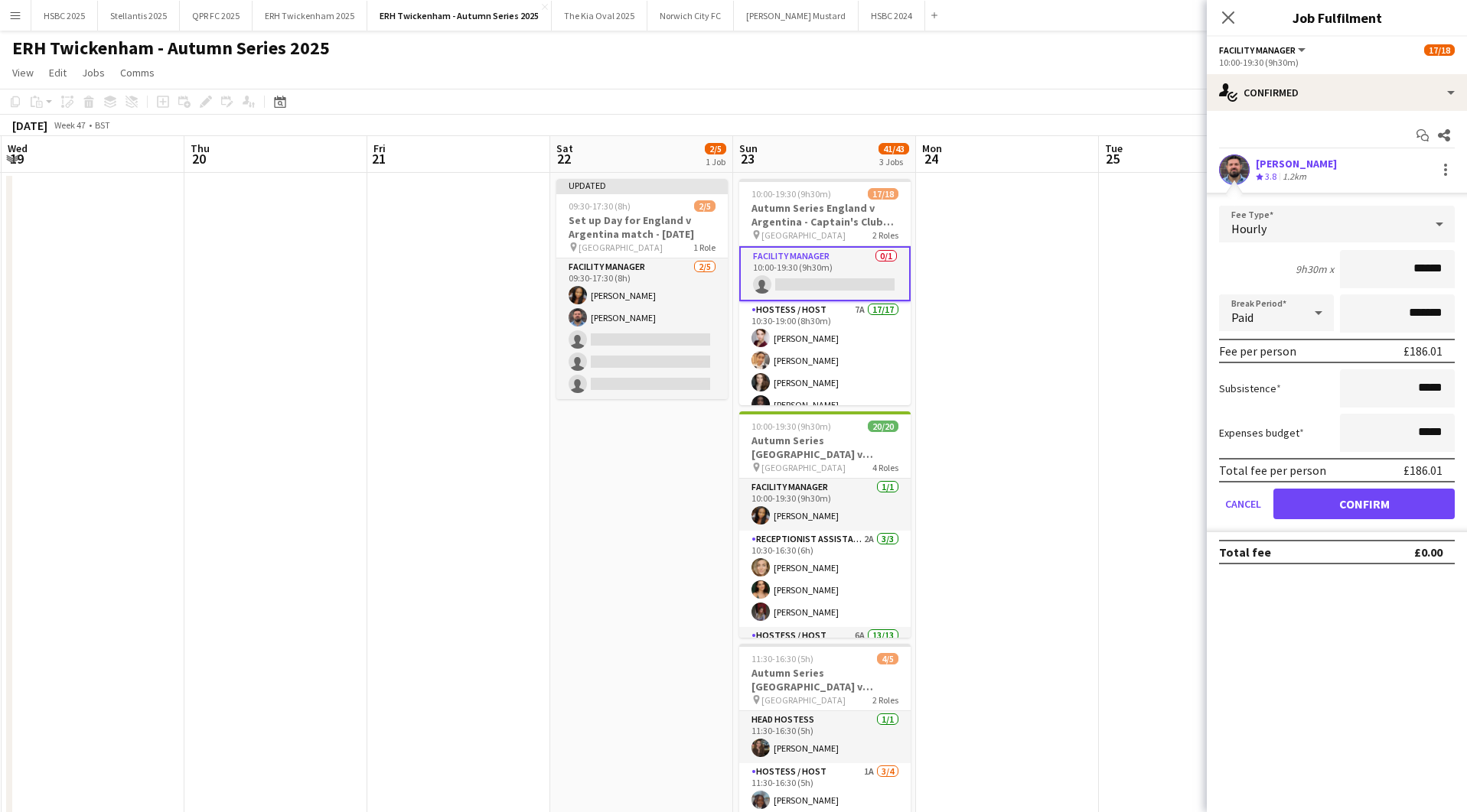
click button "Confirm" at bounding box center [1364, 503] width 182 height 31
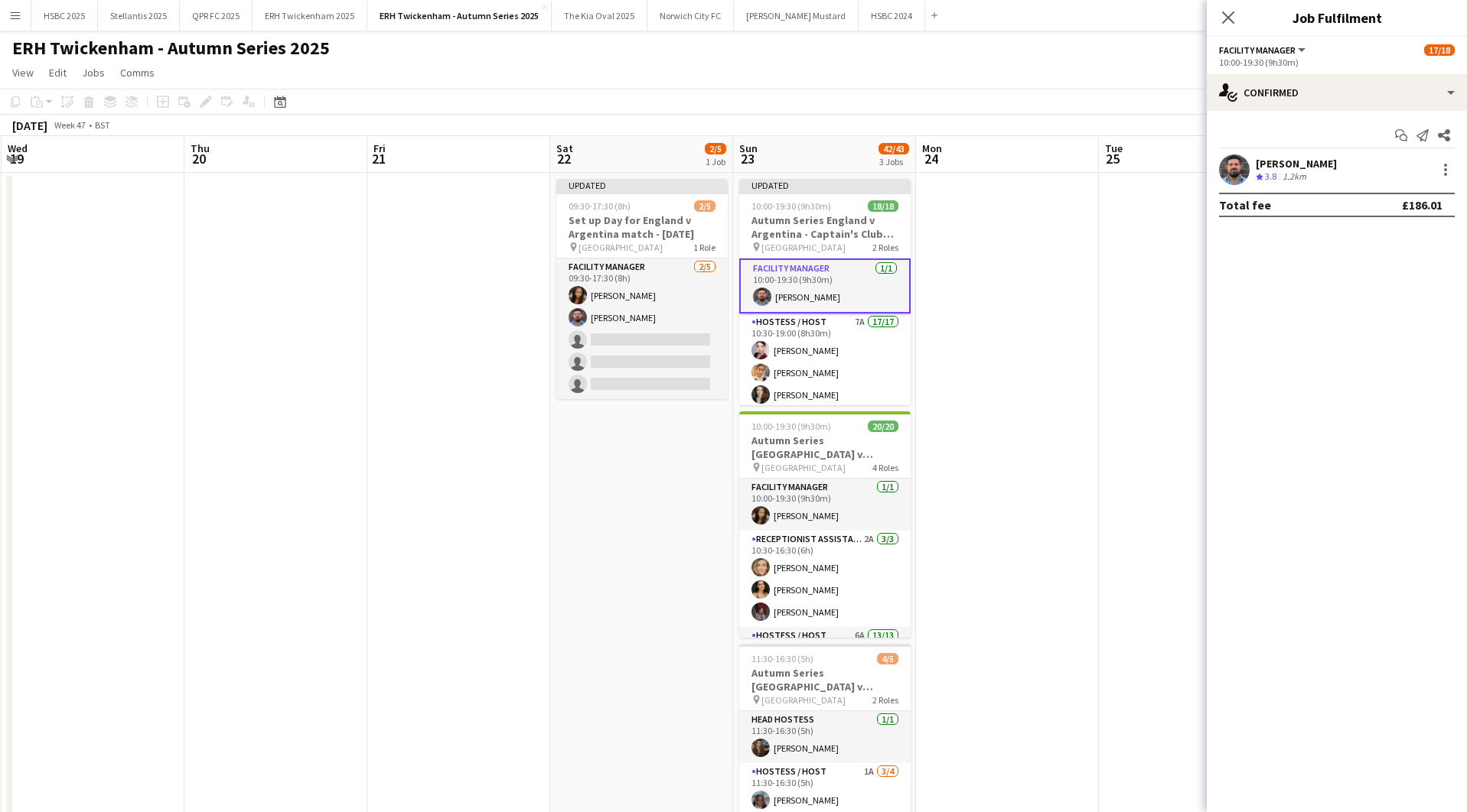
drag, startPoint x: 1053, startPoint y: 233, endPoint x: 1082, endPoint y: 218, distance: 32.6
click at [1053, 233] on app-date-cell at bounding box center [1007, 653] width 183 height 961
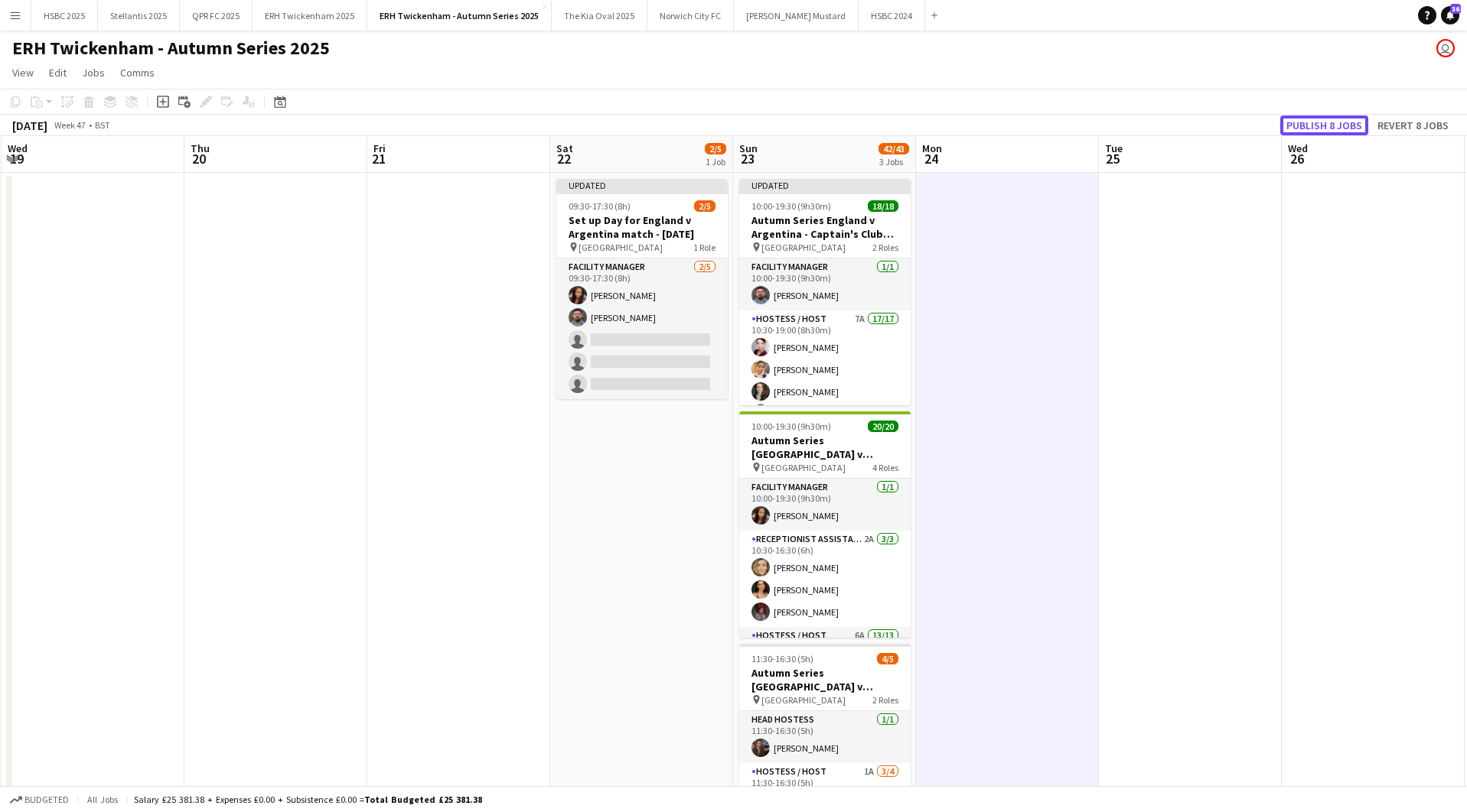
click at [1335, 128] on button "Publish 8 jobs" at bounding box center [1324, 125] width 88 height 20
